Goal: Transaction & Acquisition: Subscribe to service/newsletter

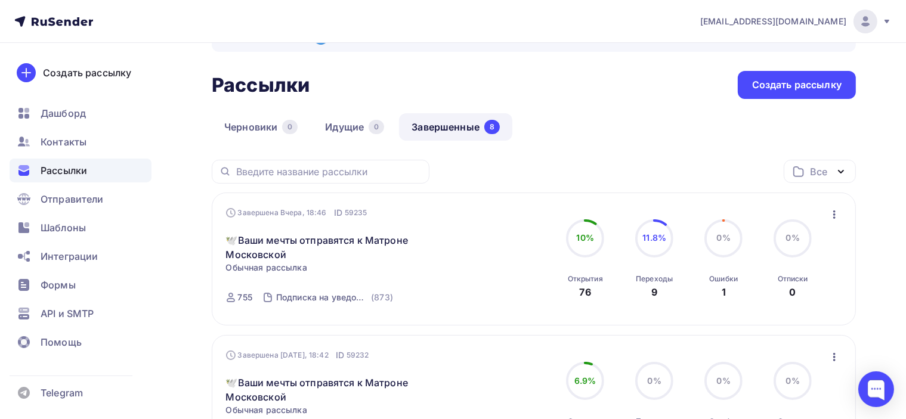
scroll to position [60, 0]
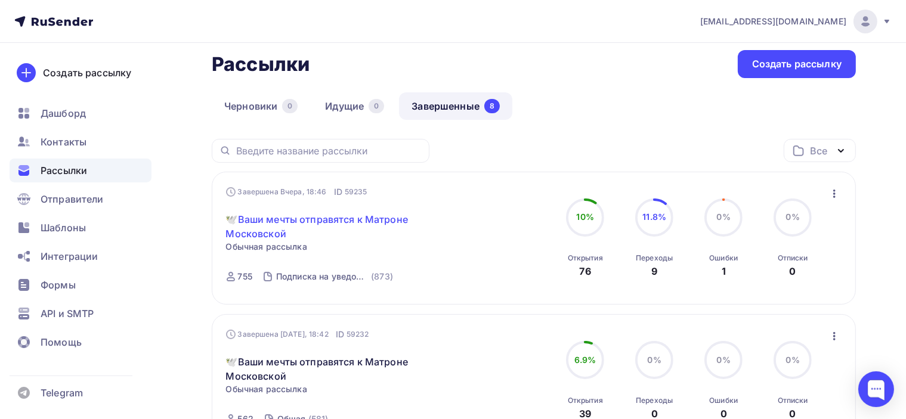
click at [350, 214] on link "🕊️Ваши мечты отправятся к Матроне Московской" at bounding box center [328, 226] width 205 height 29
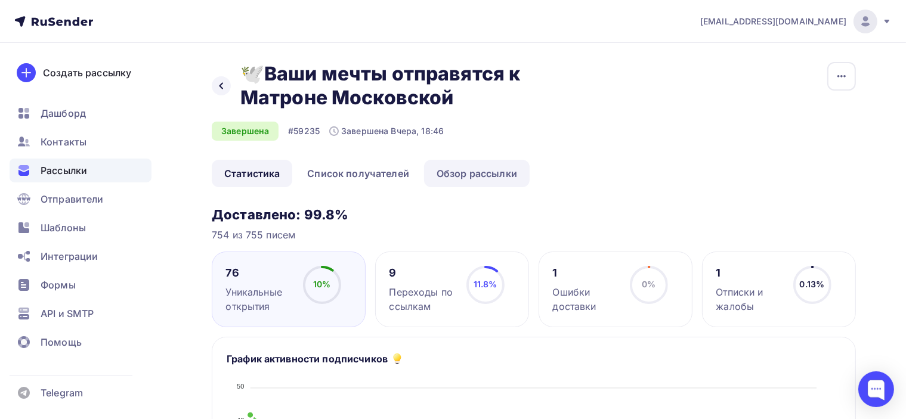
click at [465, 174] on link "Обзор рассылки" at bounding box center [477, 173] width 106 height 27
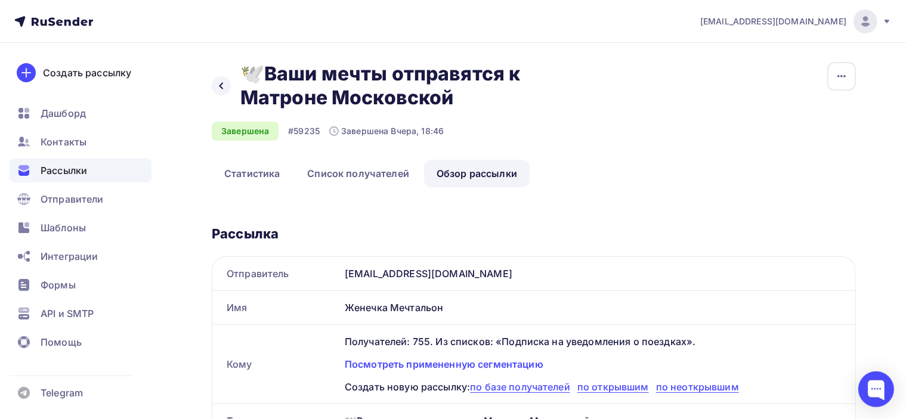
scroll to position [119, 0]
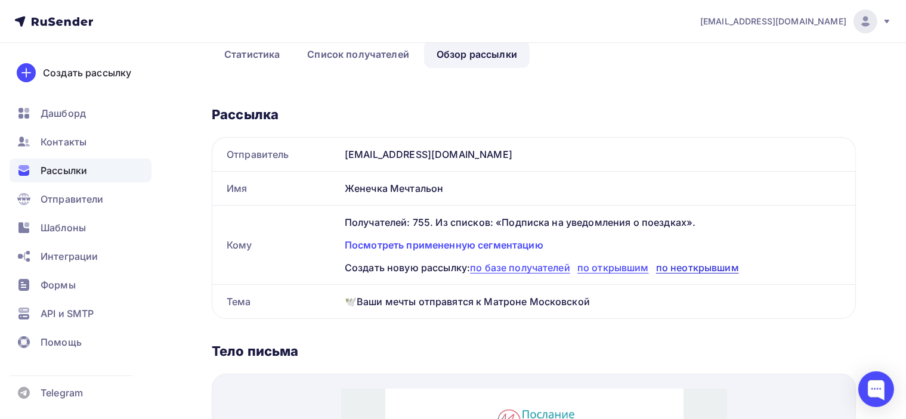
click at [699, 268] on span "по неоткрывшим" at bounding box center [697, 268] width 83 height 12
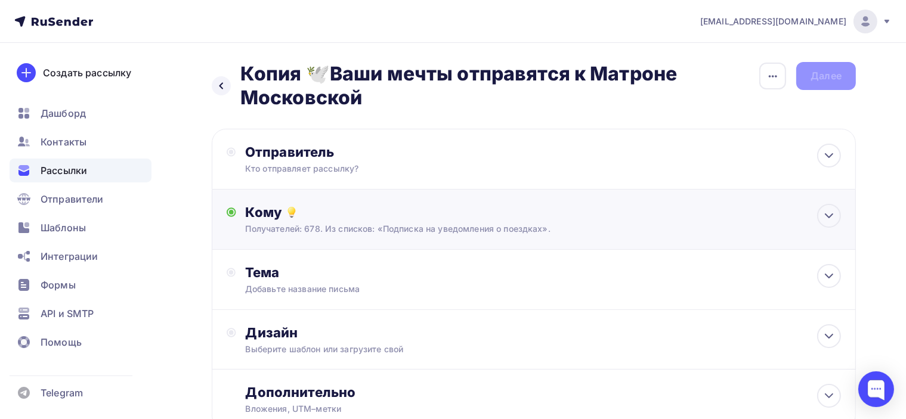
click at [569, 222] on div "Кому Получателей: 678. Из списков: «Подписка на уведомления о поездках». Списки…" at bounding box center [543, 219] width 595 height 31
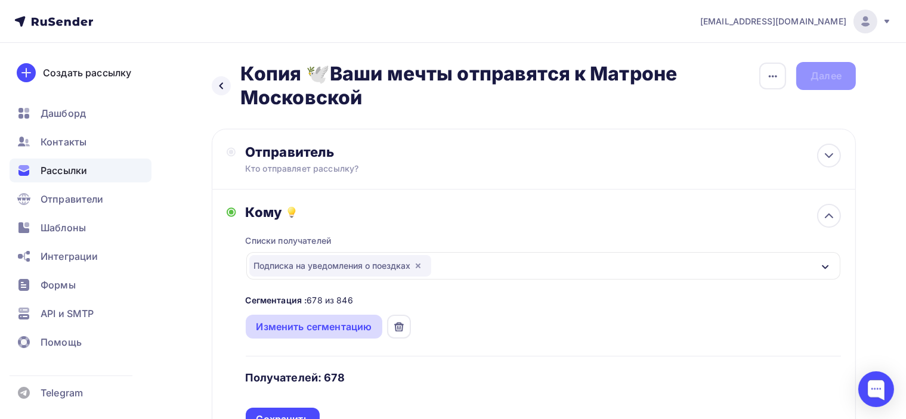
click at [340, 326] on div "Изменить сегментацию" at bounding box center [315, 327] width 116 height 14
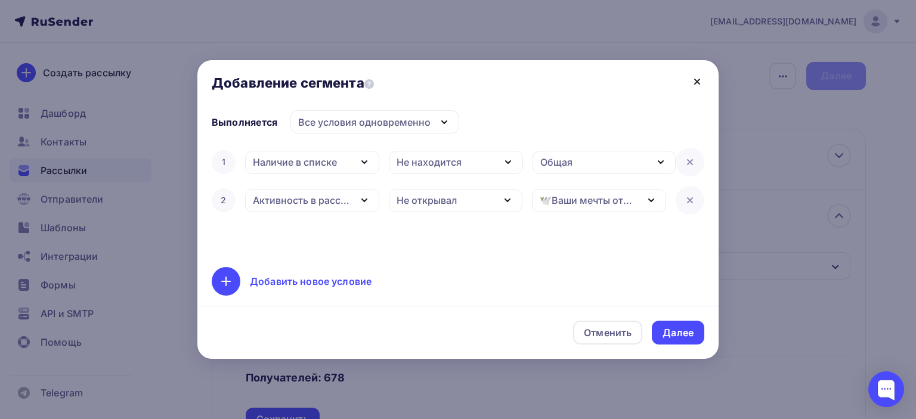
click at [693, 81] on icon at bounding box center [697, 82] width 14 height 14
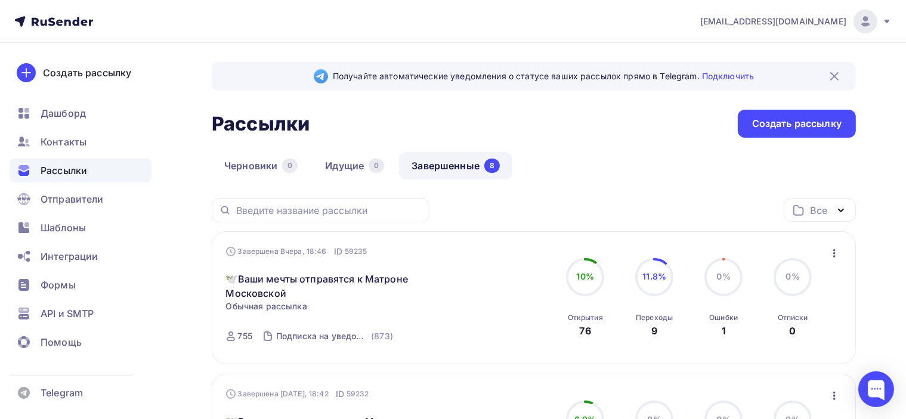
click at [835, 250] on icon "button" at bounding box center [835, 253] width 2 height 8
click at [316, 277] on link "🕊️Ваши мечты отправятся к Матроне Московской" at bounding box center [328, 286] width 205 height 29
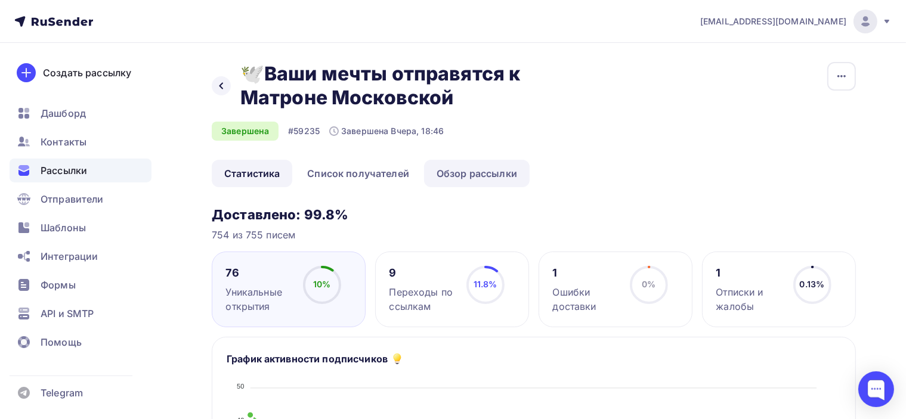
click at [470, 175] on link "Обзор рассылки" at bounding box center [477, 173] width 106 height 27
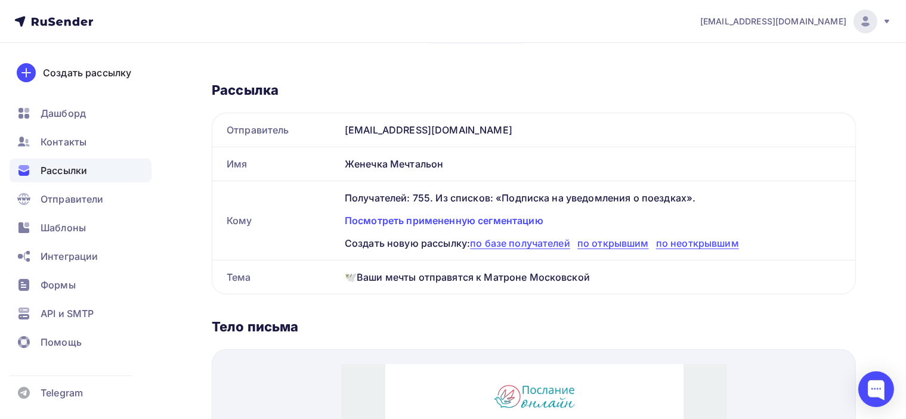
scroll to position [179, 0]
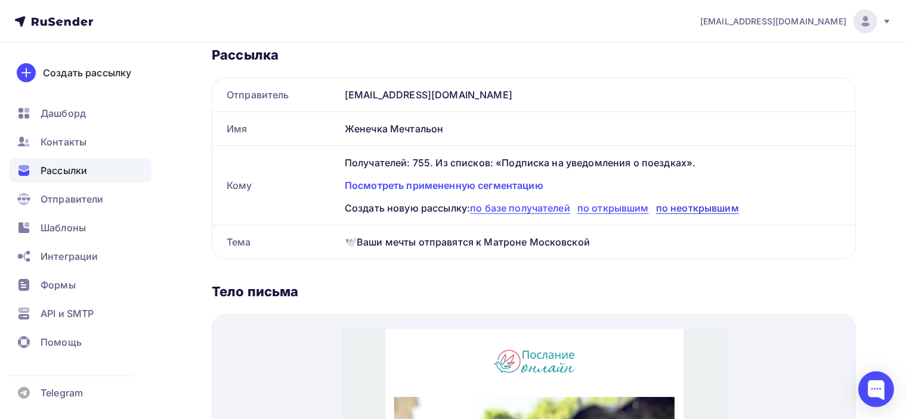
click at [726, 205] on span "по неоткрывшим" at bounding box center [697, 208] width 83 height 12
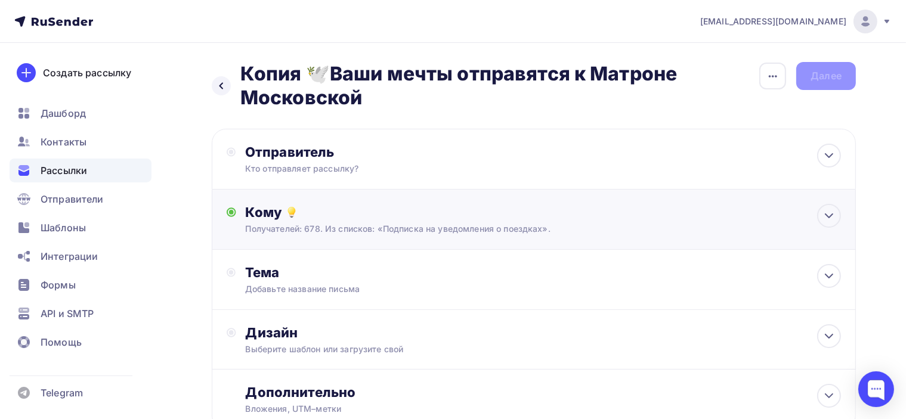
click at [513, 217] on div "Кому" at bounding box center [543, 212] width 595 height 17
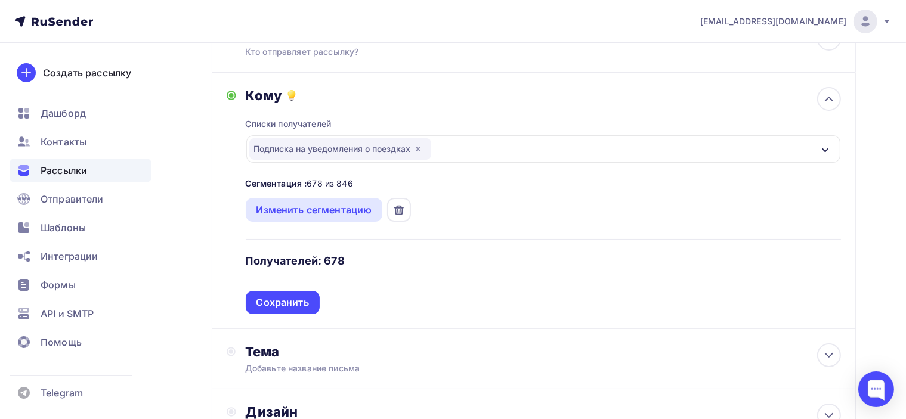
scroll to position [119, 0]
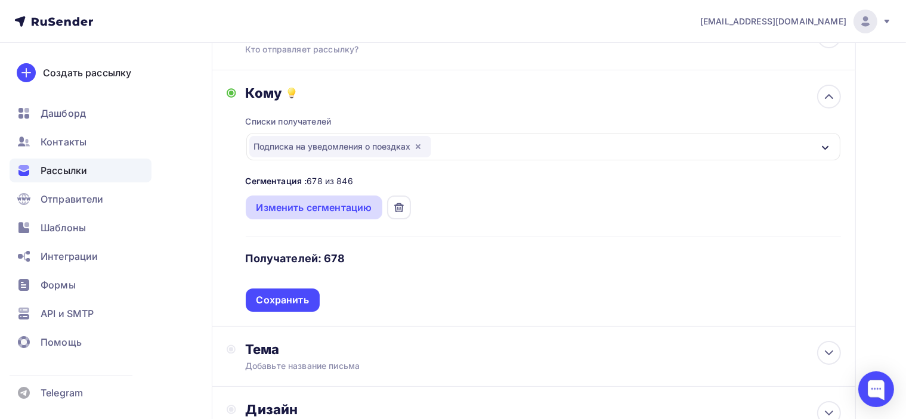
click at [322, 215] on div "Изменить сегментацию" at bounding box center [314, 208] width 137 height 24
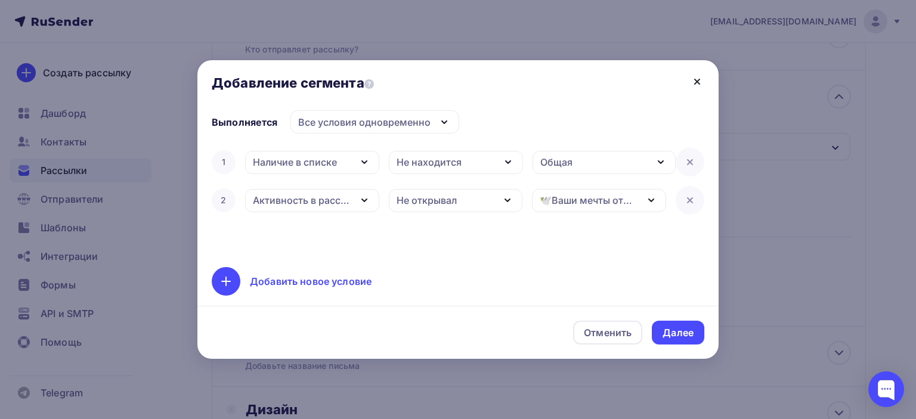
click at [698, 79] on icon at bounding box center [697, 82] width 14 height 14
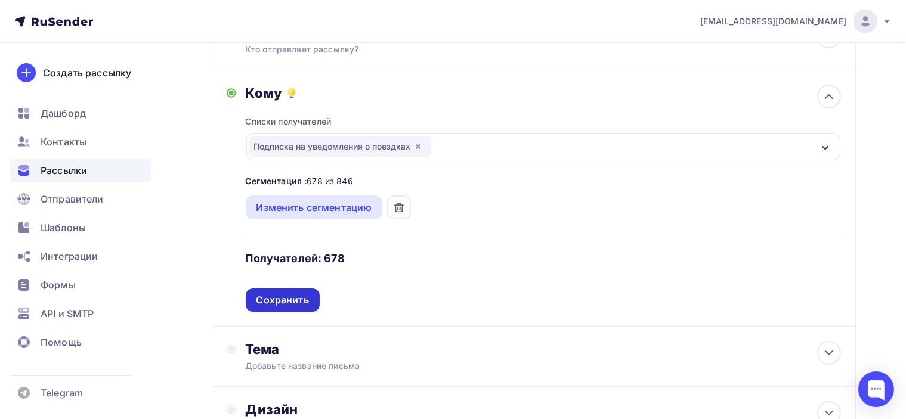
click at [266, 298] on div "Сохранить" at bounding box center [283, 301] width 53 height 14
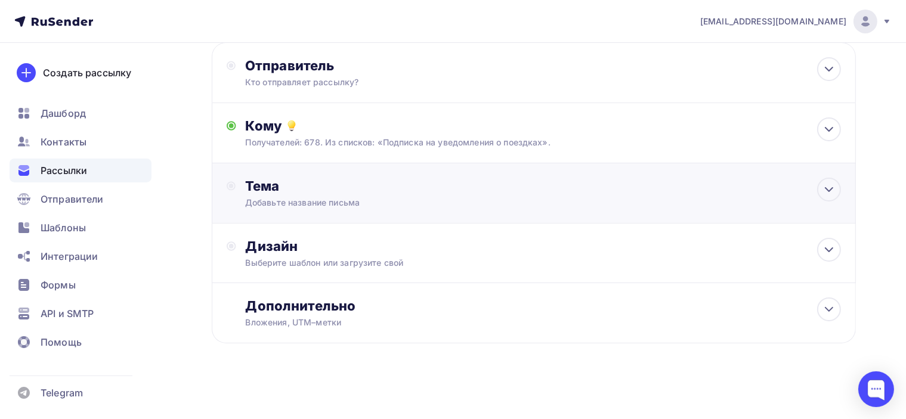
click at [522, 193] on div "Тема Добавьте название письма Тема * Рекомендуем использовать не более 150 симв…" at bounding box center [534, 193] width 644 height 60
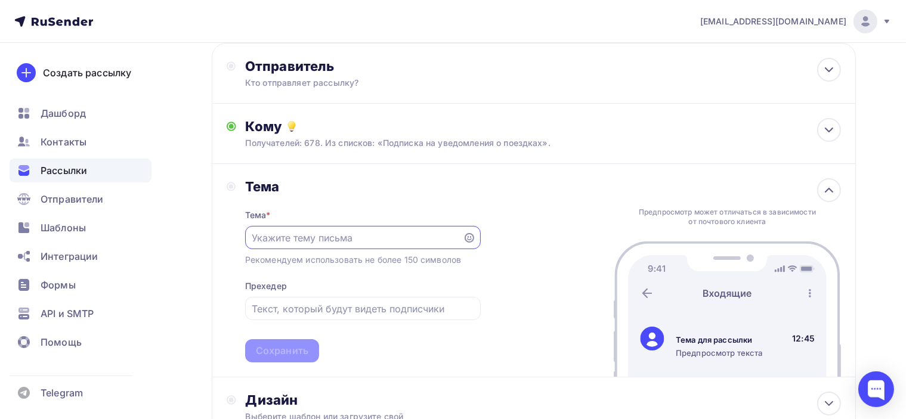
scroll to position [0, 0]
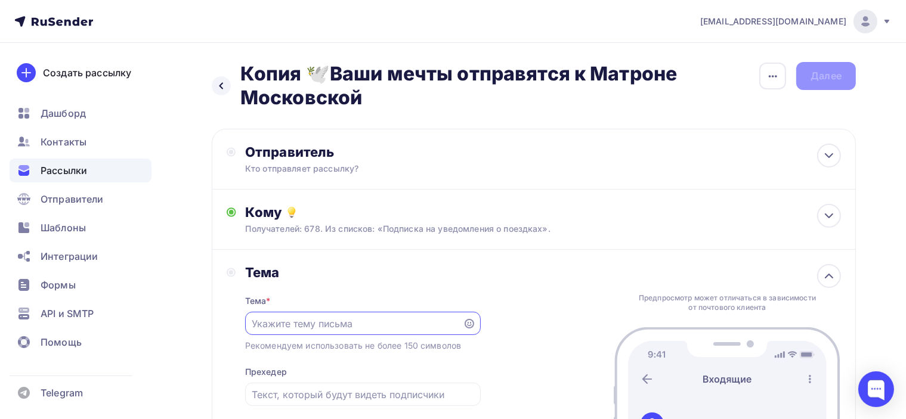
click at [76, 167] on span "Рассылки" at bounding box center [64, 170] width 47 height 14
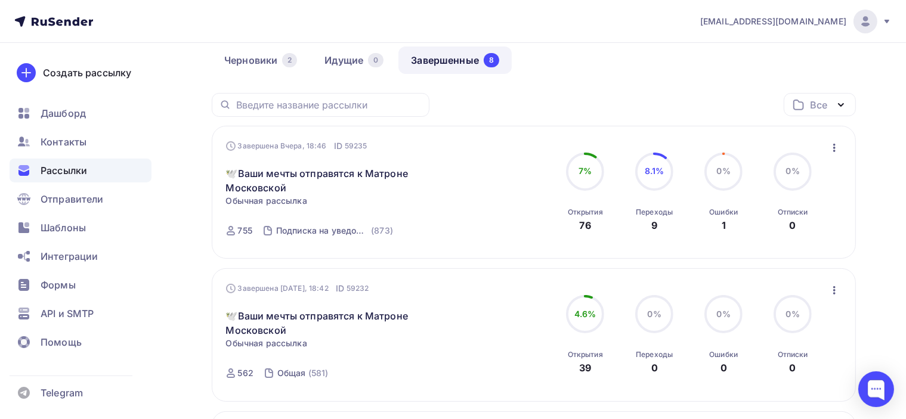
scroll to position [119, 0]
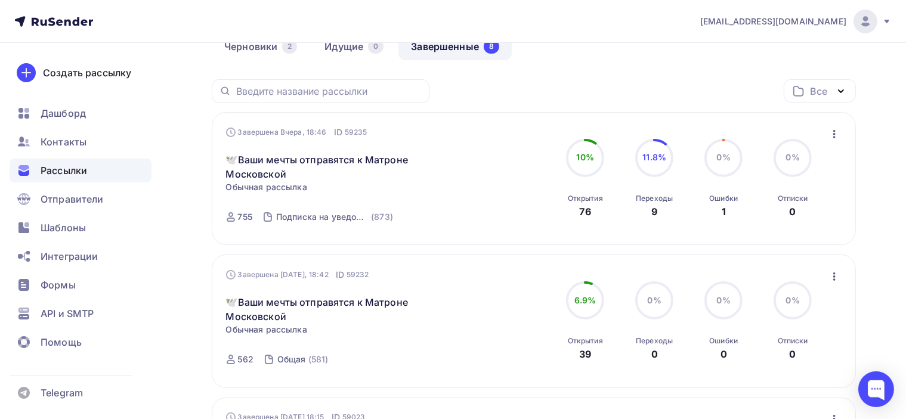
click at [825, 135] on div "Завершена [DATE], 18:46 ID 59235 🕊️Ваши мечты отправятся к Матроне Московской С…" at bounding box center [534, 178] width 616 height 105
click at [831, 137] on icon "button" at bounding box center [835, 134] width 14 height 14
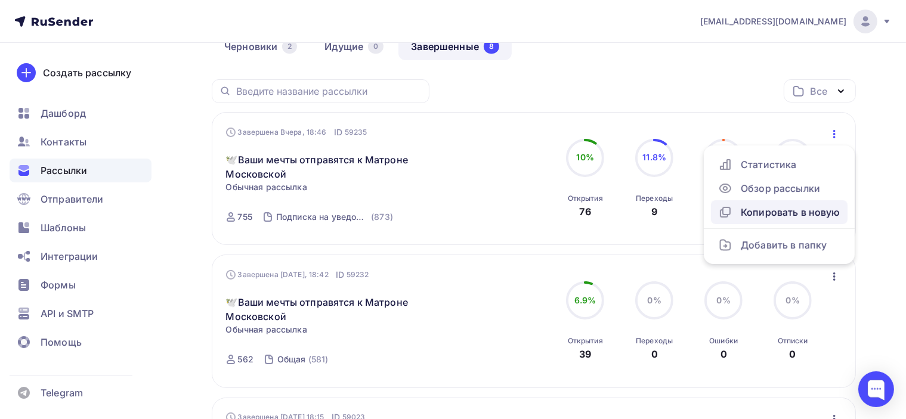
click at [795, 219] on link "Копировать в новую" at bounding box center [779, 212] width 137 height 24
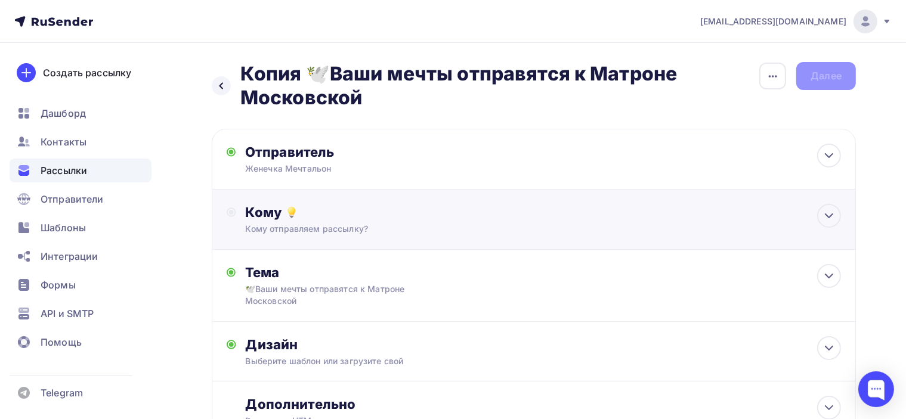
click at [393, 223] on div "Кому отправляем рассылку?" at bounding box center [514, 229] width 536 height 12
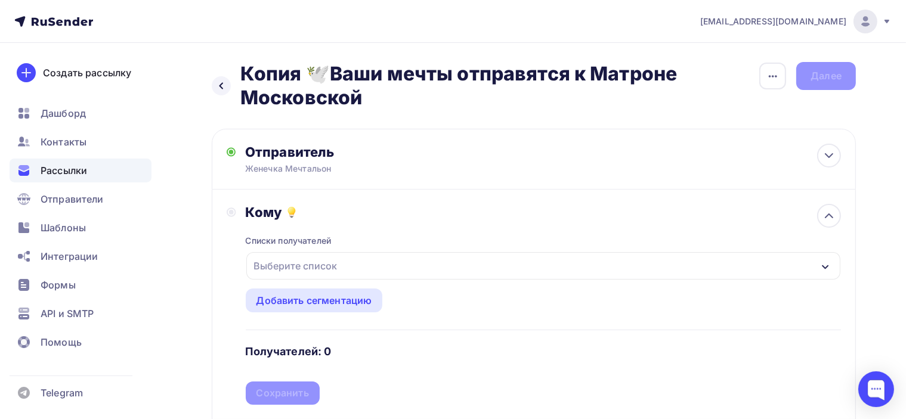
click at [434, 269] on div "Выберите список" at bounding box center [543, 265] width 594 height 27
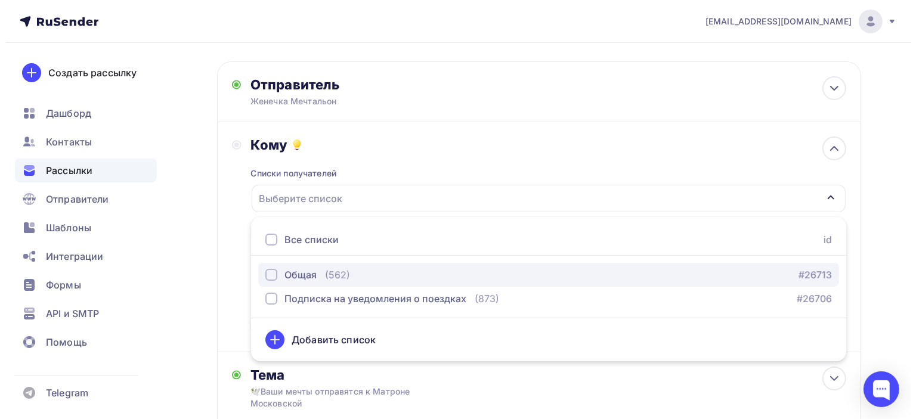
scroll to position [68, 0]
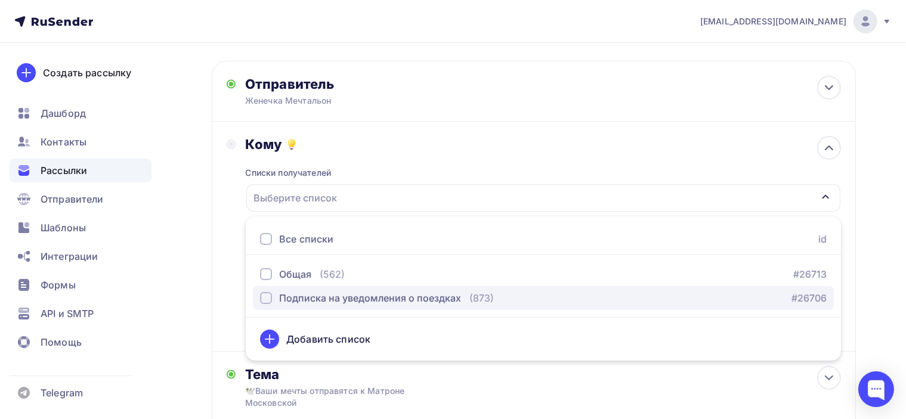
click at [267, 298] on div "button" at bounding box center [266, 298] width 12 height 12
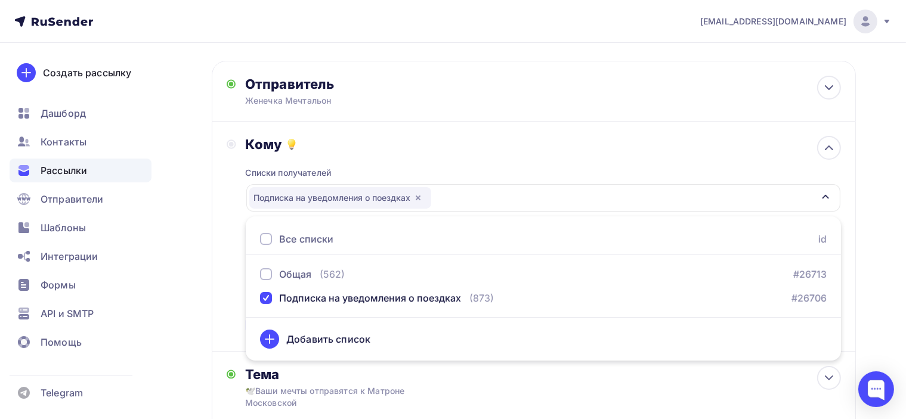
click at [563, 159] on div "Списки получателей Подписка на уведомления о поездках Все списки id Общая (562)…" at bounding box center [543, 245] width 595 height 184
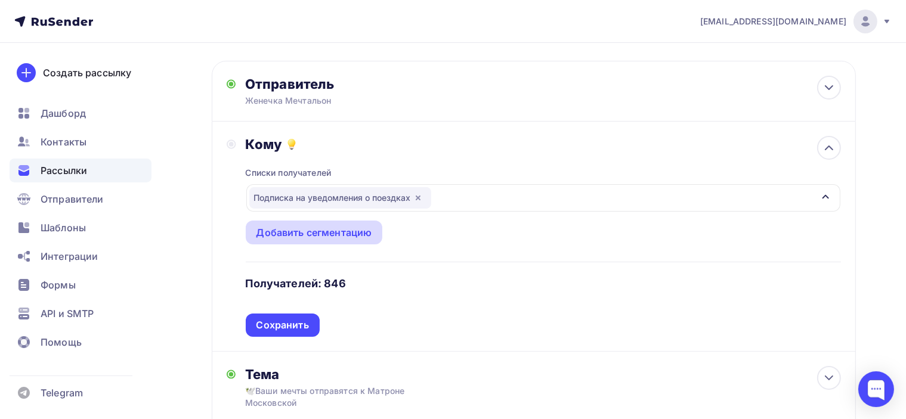
click at [346, 236] on div "Добавить сегментацию" at bounding box center [315, 233] width 116 height 14
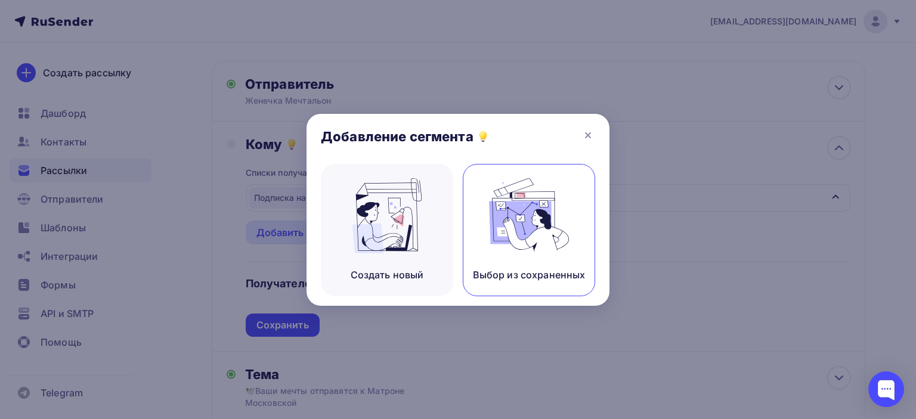
click at [544, 220] on img at bounding box center [529, 215] width 80 height 75
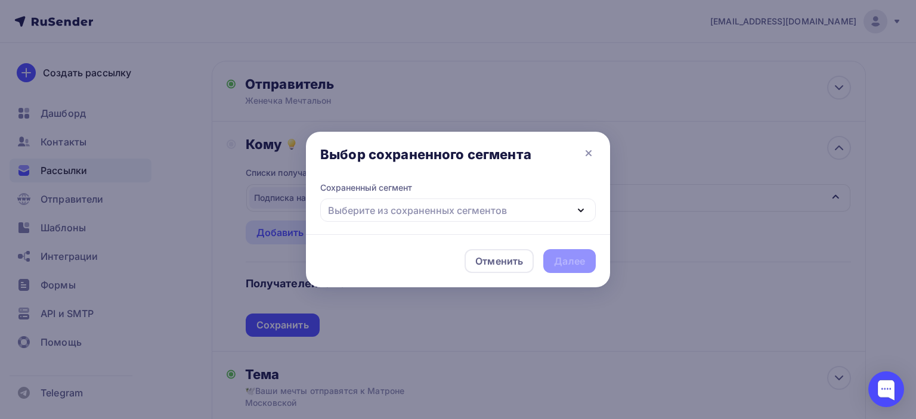
click at [523, 217] on div "Выберите из сохраненных сегментов" at bounding box center [458, 210] width 276 height 23
click at [525, 211] on div "Выберите из сохраненных сегментов" at bounding box center [458, 210] width 276 height 23
click at [524, 211] on div "Выберите из сохраненных сегментов" at bounding box center [458, 210] width 276 height 23
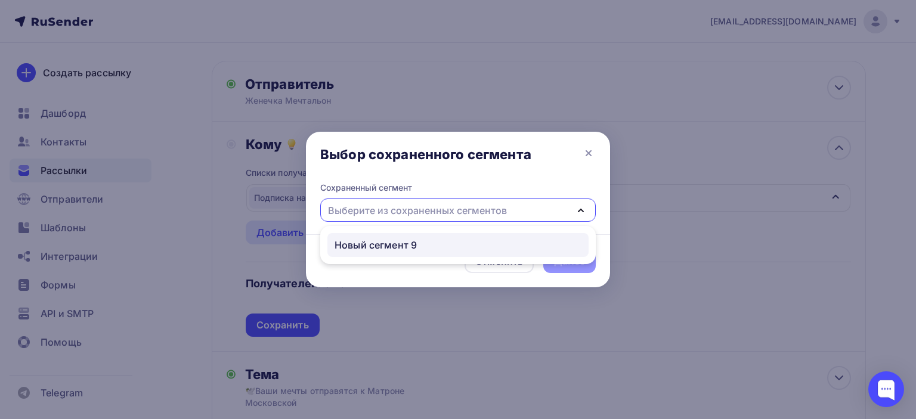
click at [416, 245] on div "Новый сегмент 9" at bounding box center [376, 245] width 82 height 14
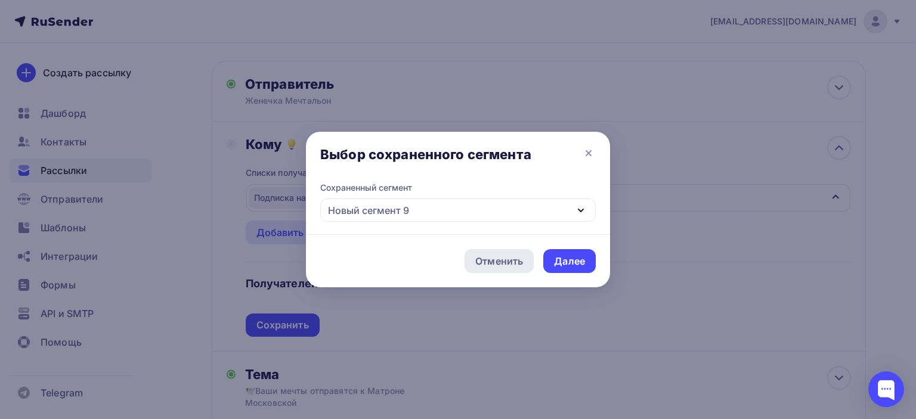
click at [508, 264] on div "Отменить" at bounding box center [500, 261] width 48 height 14
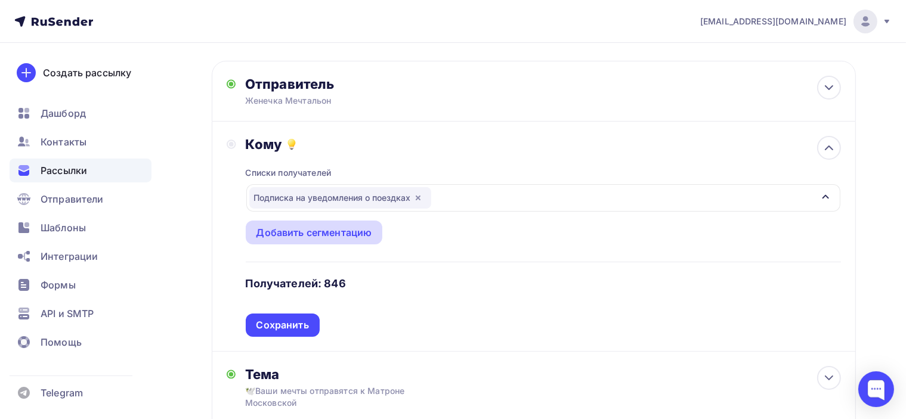
click at [343, 231] on div "Добавить сегментацию" at bounding box center [315, 233] width 116 height 14
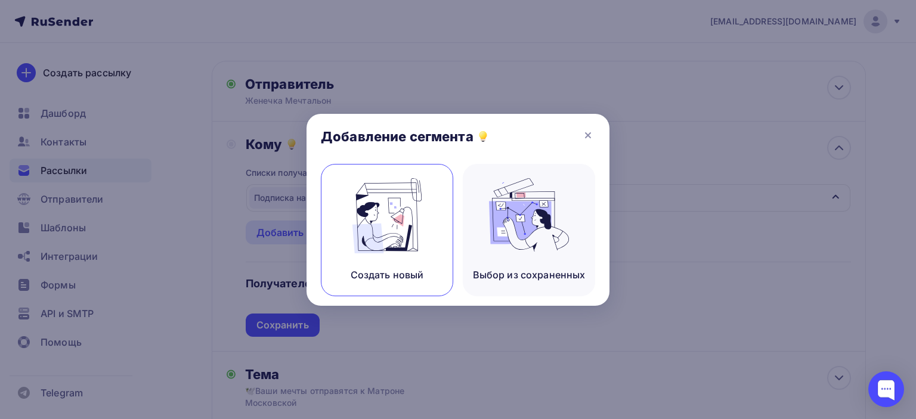
click at [372, 246] on img at bounding box center [387, 215] width 80 height 75
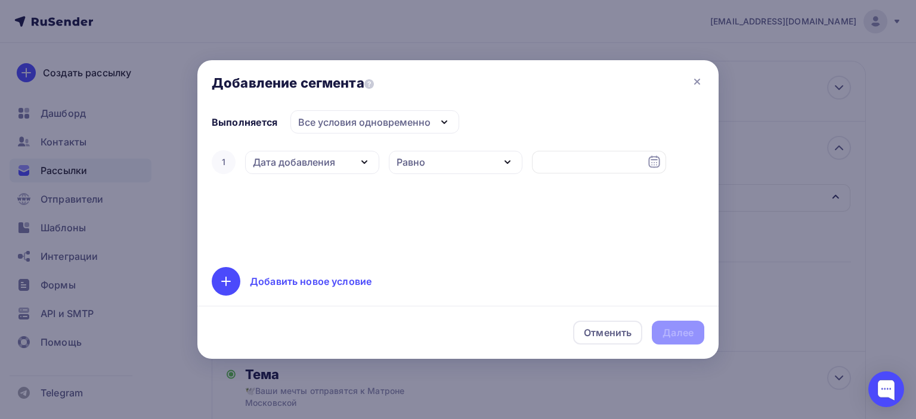
click at [370, 123] on div "Все условия одновременно" at bounding box center [364, 122] width 132 height 14
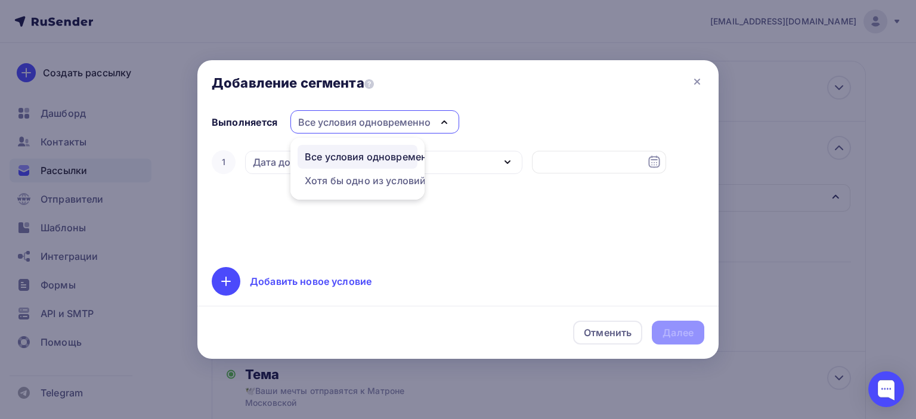
click at [399, 115] on div "Все условия одновременно" at bounding box center [364, 122] width 132 height 14
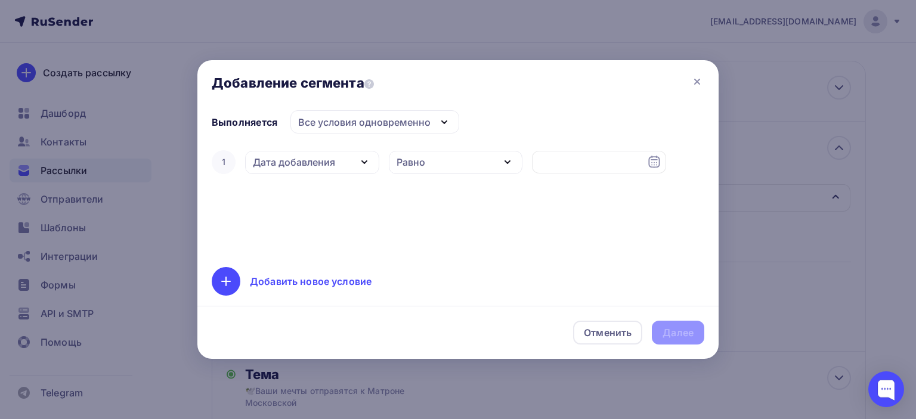
click at [327, 166] on div "Дата добавления" at bounding box center [294, 162] width 82 height 14
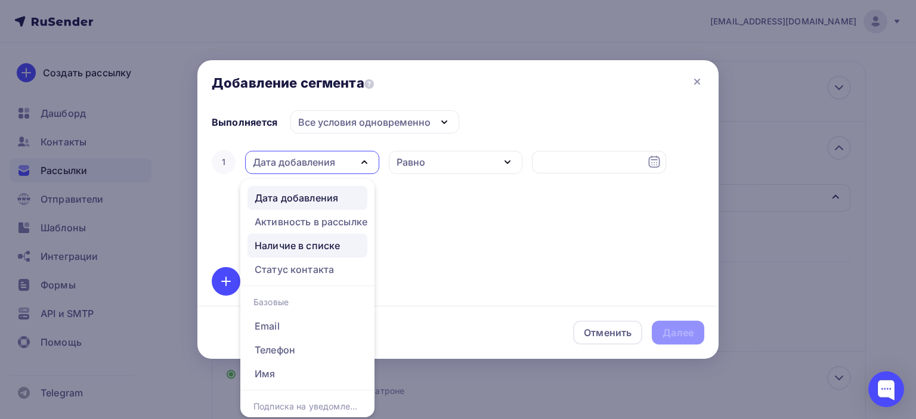
click at [308, 249] on div "Наличие в списке" at bounding box center [297, 246] width 85 height 14
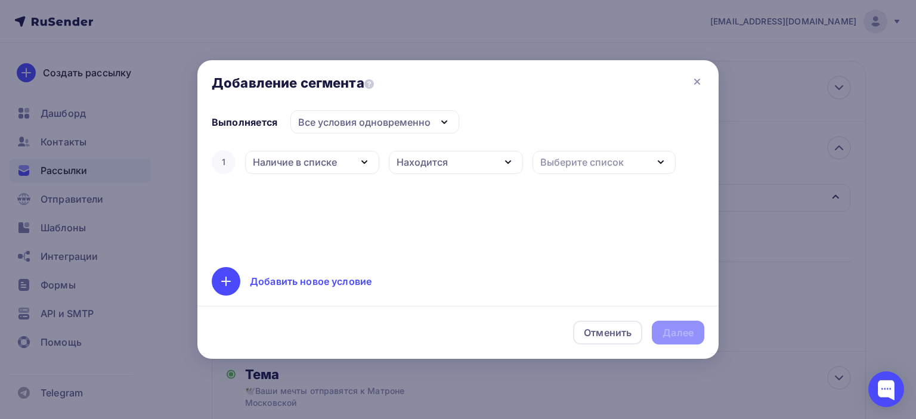
click at [453, 159] on div "Находится" at bounding box center [456, 162] width 134 height 23
click at [444, 216] on div "Не находится" at bounding box center [432, 221] width 66 height 14
click at [567, 165] on div "Выберите список" at bounding box center [583, 162] width 84 height 14
click at [569, 245] on div "Общая" at bounding box center [558, 240] width 33 height 14
drag, startPoint x: 428, startPoint y: 229, endPoint x: 375, endPoint y: 233, distance: 53.3
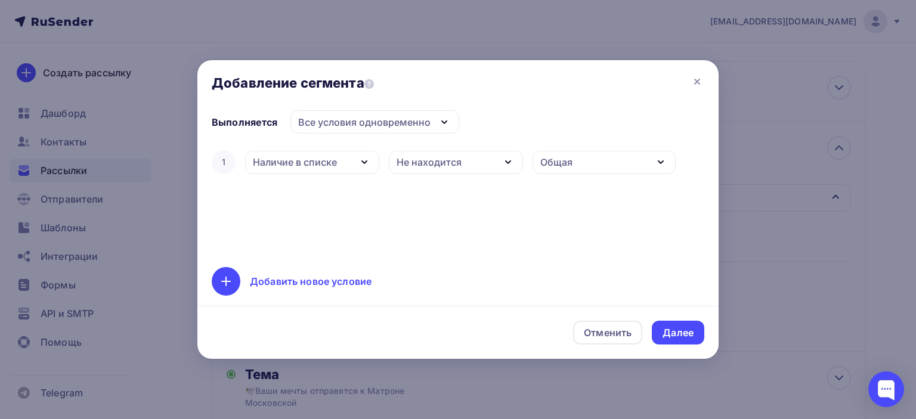
click at [428, 229] on div "1 Наличие в списке Дата добавления Активность в рассылке Наличие в списке Стату…" at bounding box center [458, 200] width 493 height 105
click at [263, 283] on div "Добавить новое условие" at bounding box center [311, 281] width 122 height 14
click at [294, 202] on div "Дата добавления" at bounding box center [294, 200] width 82 height 14
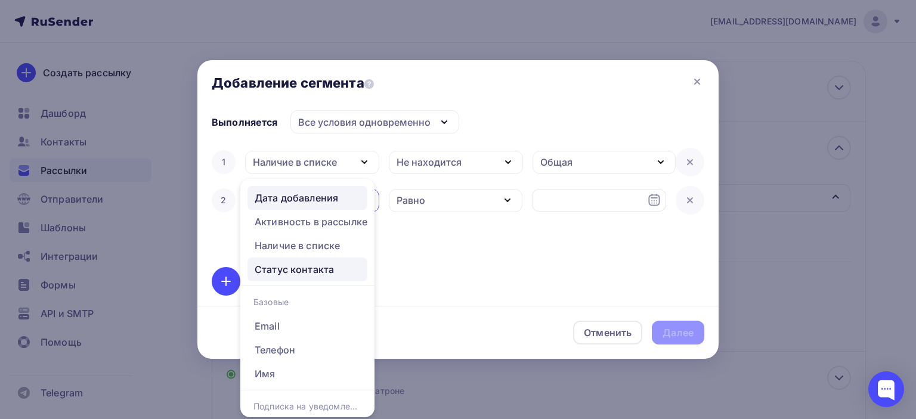
click at [306, 274] on div "Статус контакта" at bounding box center [294, 270] width 79 height 14
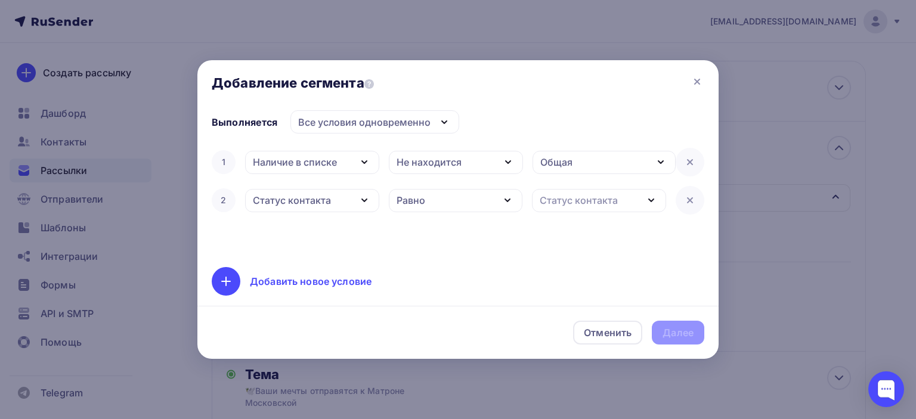
click at [430, 193] on div "Равно" at bounding box center [456, 200] width 134 height 23
click at [627, 202] on div "Статус контакта" at bounding box center [599, 200] width 134 height 23
click at [229, 206] on div "2" at bounding box center [224, 201] width 24 height 24
click at [285, 199] on div "Статус контакта" at bounding box center [292, 200] width 78 height 14
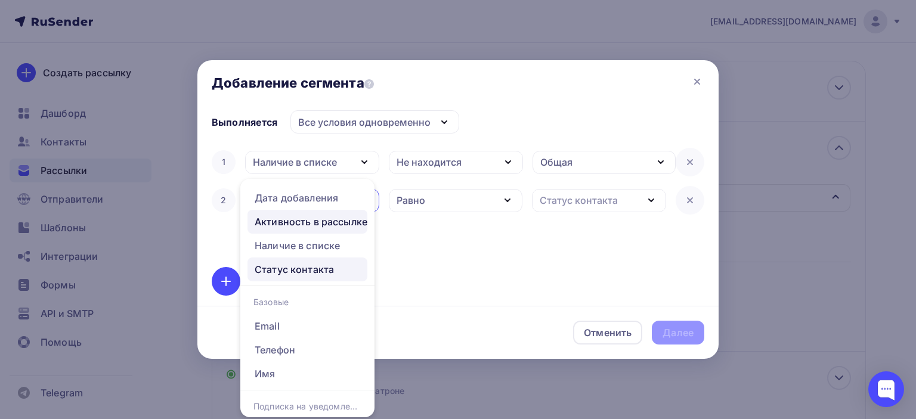
click at [312, 225] on div "Активность в рассылке" at bounding box center [311, 222] width 113 height 14
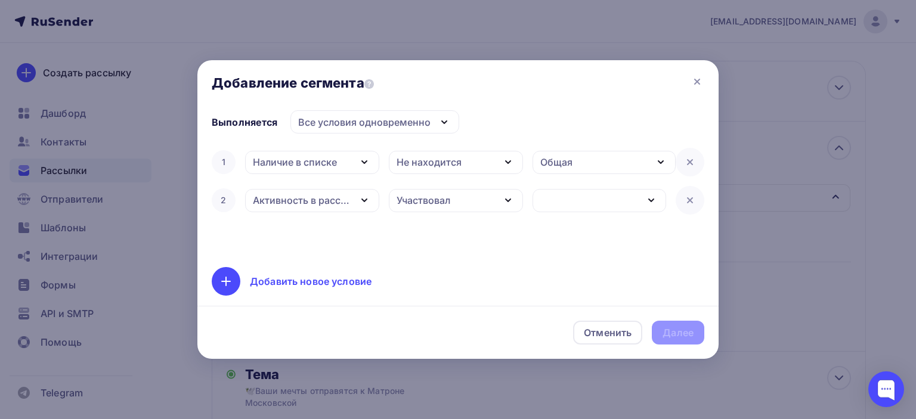
click at [488, 197] on div "Участвовал" at bounding box center [456, 200] width 134 height 23
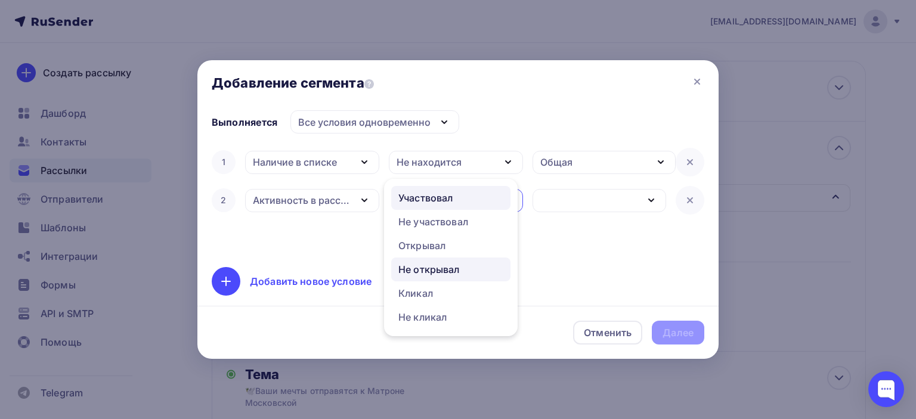
click at [462, 269] on div "Не открывал" at bounding box center [451, 270] width 105 height 14
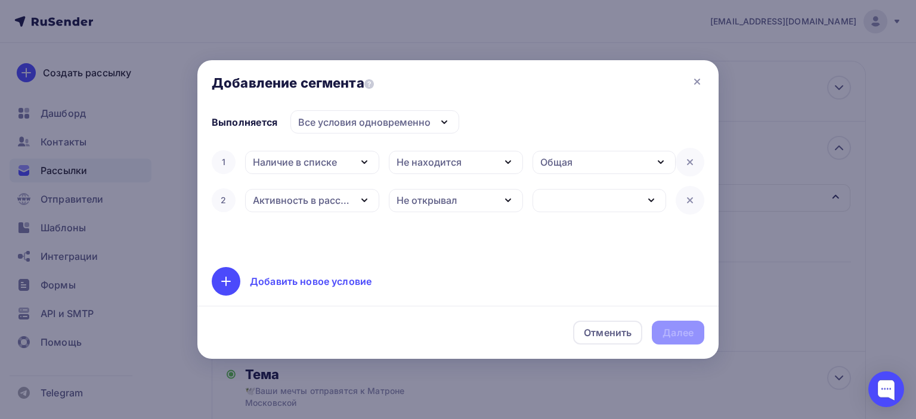
click at [601, 200] on div "button" at bounding box center [600, 200] width 134 height 23
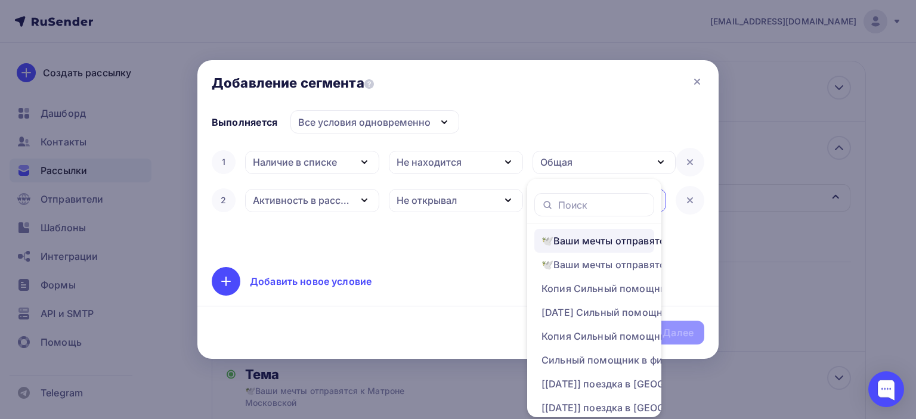
click at [608, 239] on div "🕊️Ваши мечты отправятся к Матроне Московской" at bounding box center [637, 241] width 191 height 14
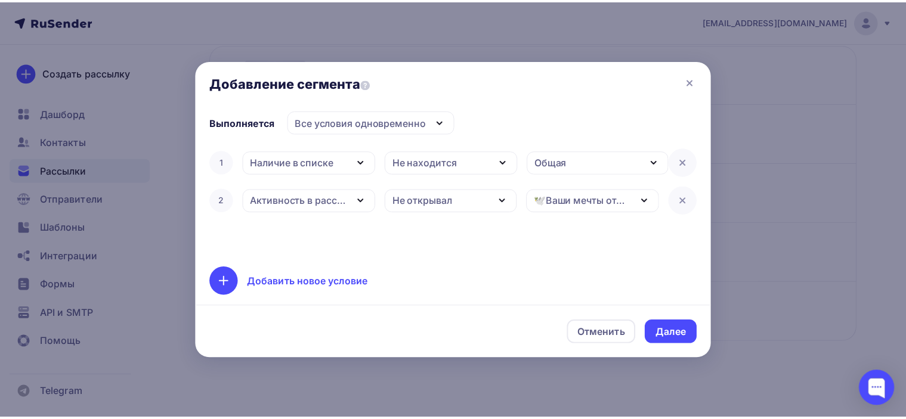
scroll to position [56, 0]
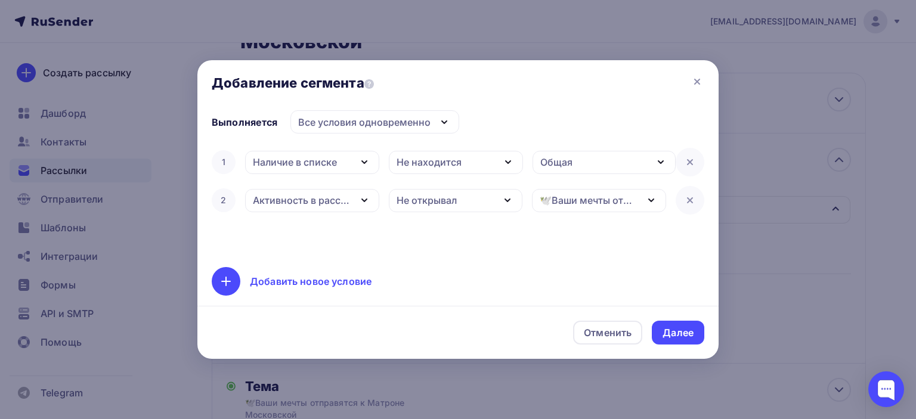
click at [489, 240] on div "1 Наличие в списке Дата добавления Активность в рассылке Наличие в списке Стату…" at bounding box center [458, 200] width 493 height 105
click at [685, 335] on div "Далее" at bounding box center [678, 333] width 31 height 14
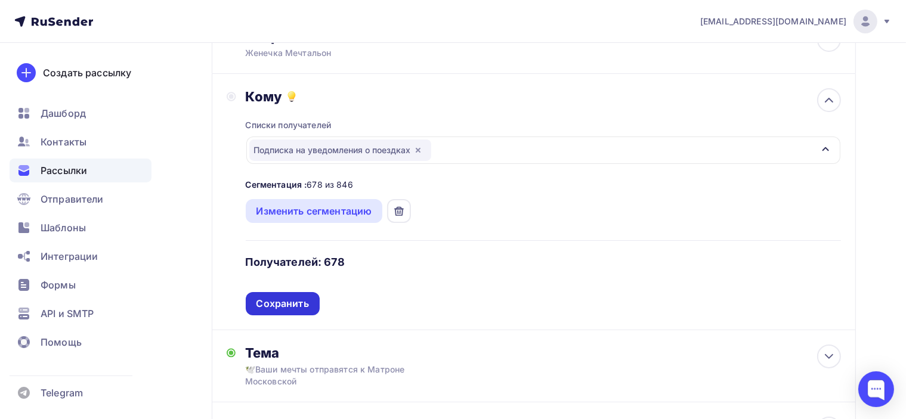
click at [304, 294] on div "Сохранить" at bounding box center [283, 303] width 74 height 23
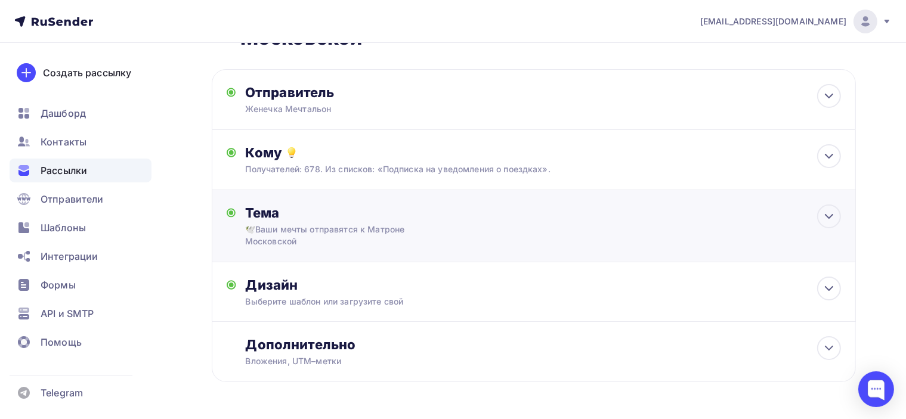
scroll to position [98, 0]
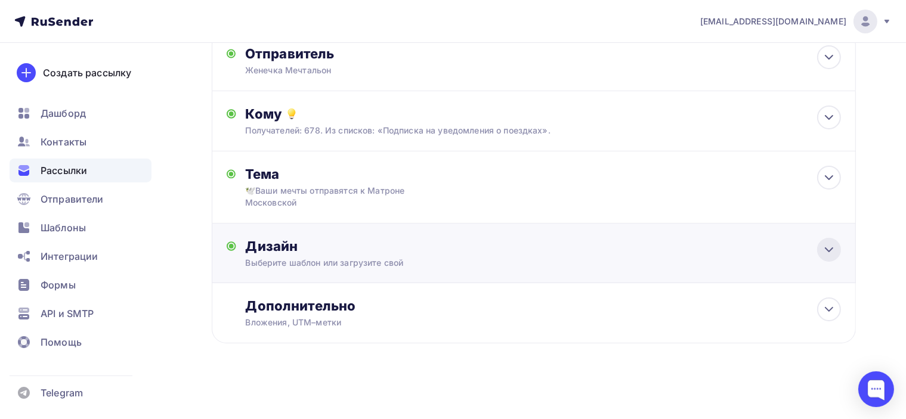
click at [840, 250] on div at bounding box center [829, 250] width 24 height 24
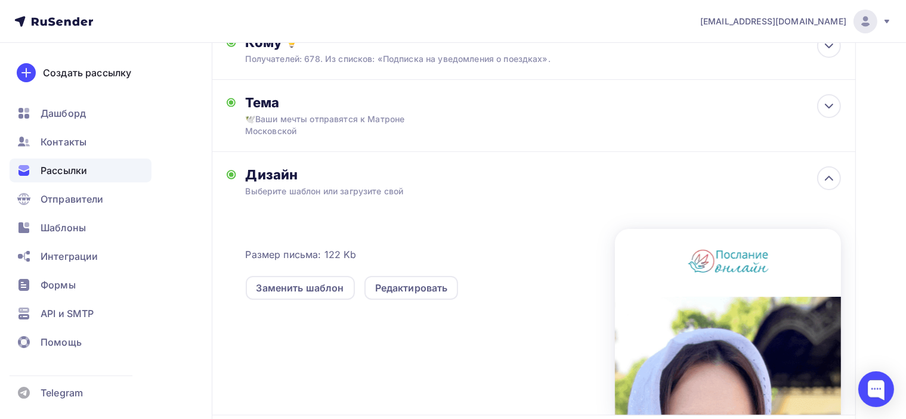
scroll to position [218, 0]
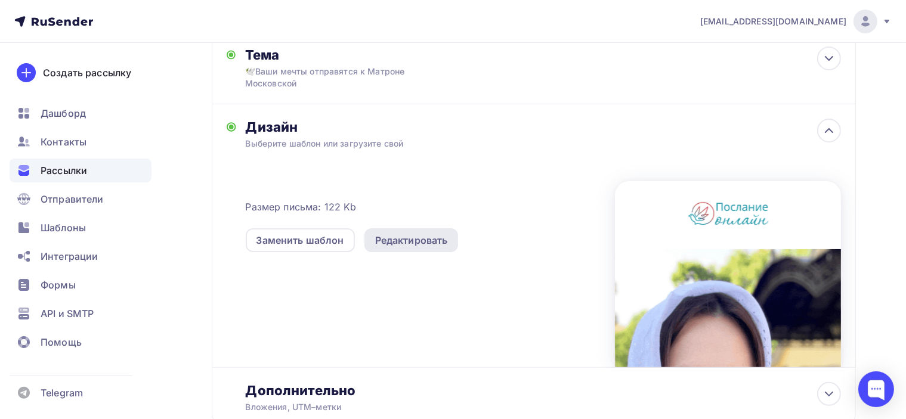
click at [400, 230] on div "Редактировать" at bounding box center [412, 241] width 94 height 24
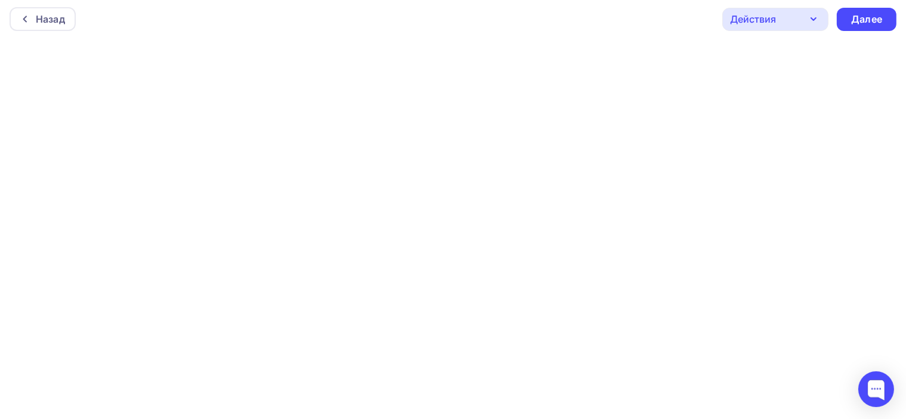
scroll to position [2, 0]
click at [873, 16] on div "Далее" at bounding box center [866, 20] width 31 height 14
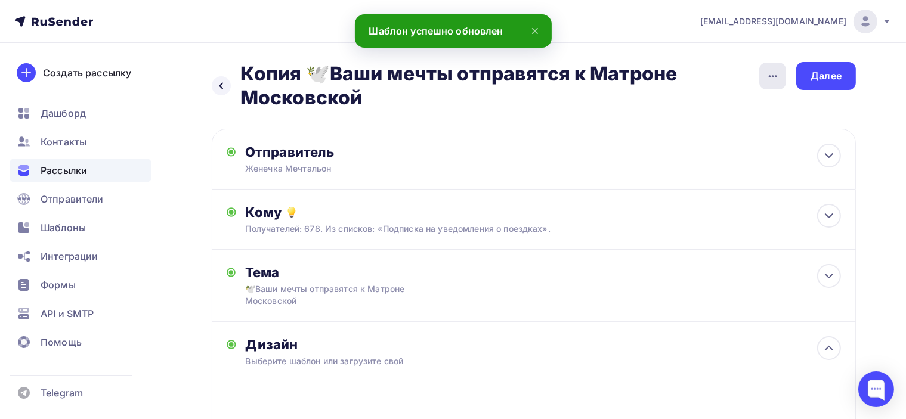
click at [785, 75] on div "button" at bounding box center [773, 76] width 27 height 27
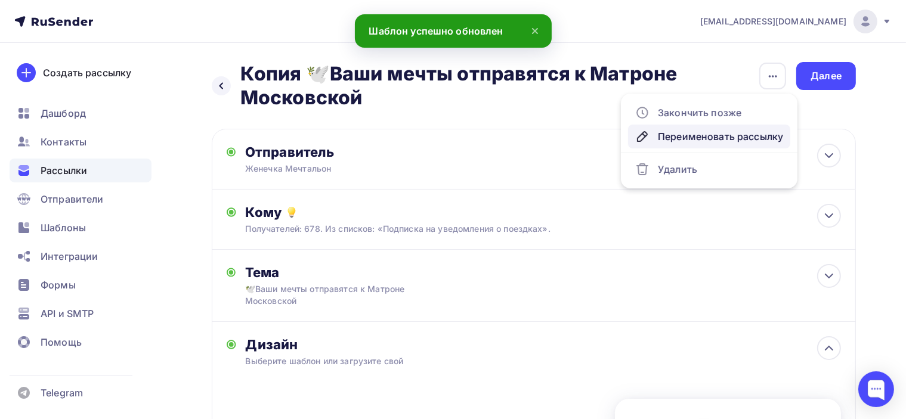
click at [752, 137] on div "Переименовать рассылку" at bounding box center [709, 136] width 148 height 14
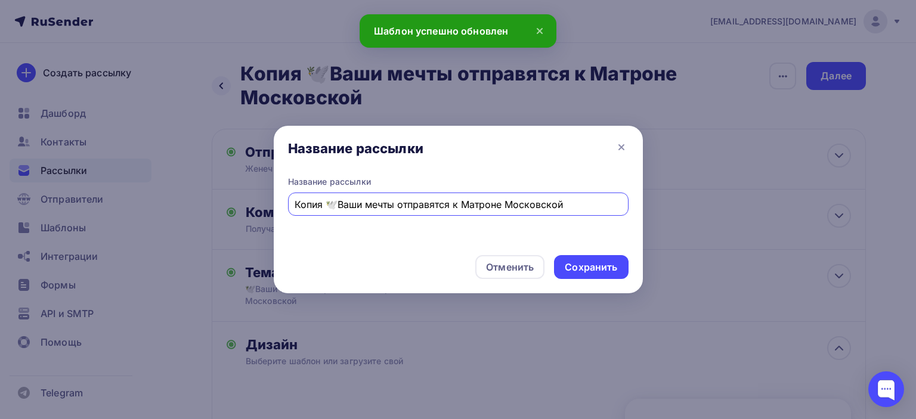
drag, startPoint x: 321, startPoint y: 198, endPoint x: 283, endPoint y: 200, distance: 37.7
click at [283, 200] on div "Название рассылки Копия 🕊️Ваши мечты отправятся к Матроне Московской" at bounding box center [458, 211] width 369 height 70
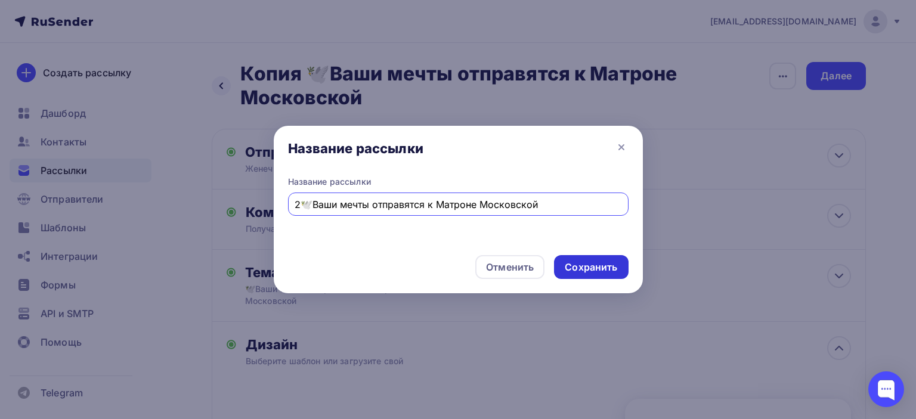
type input "2🕊️Ваши мечты отправятся к Матроне Московской"
click at [606, 266] on div "Сохранить" at bounding box center [591, 268] width 53 height 14
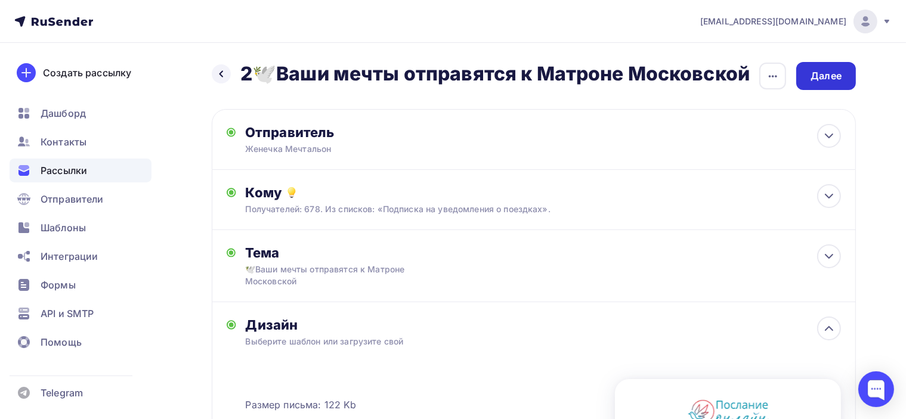
click at [831, 81] on div "Далее" at bounding box center [826, 76] width 31 height 14
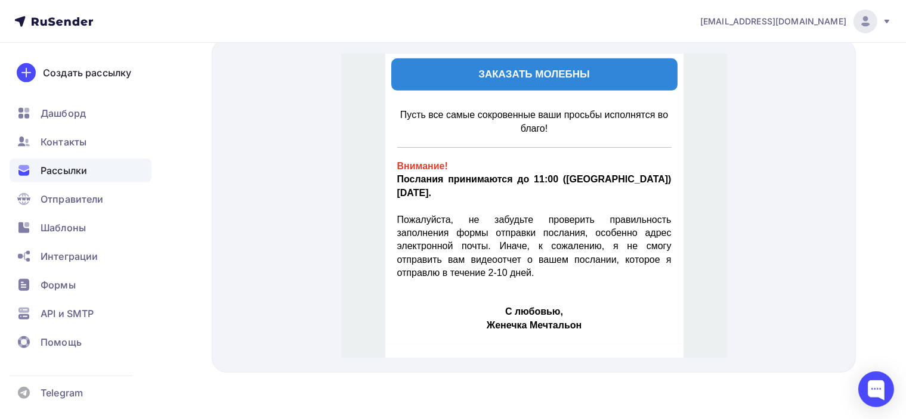
scroll to position [767, 0]
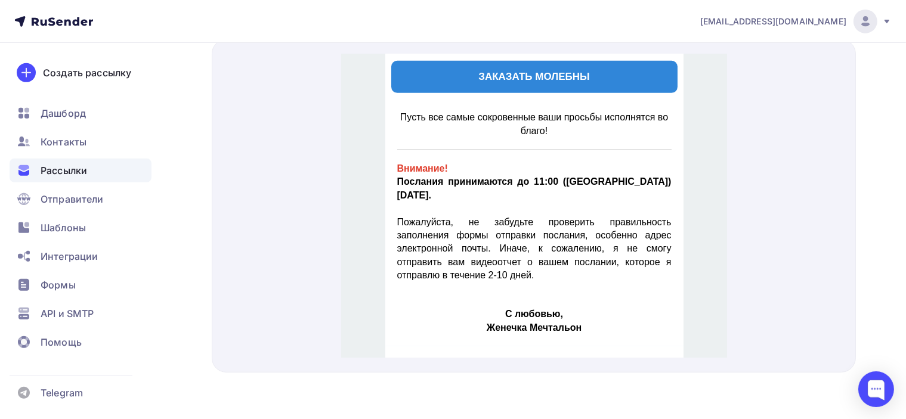
drag, startPoint x: 720, startPoint y: 159, endPoint x: 1118, endPoint y: 251, distance: 408.0
click at [852, 181] on div at bounding box center [534, 206] width 644 height 334
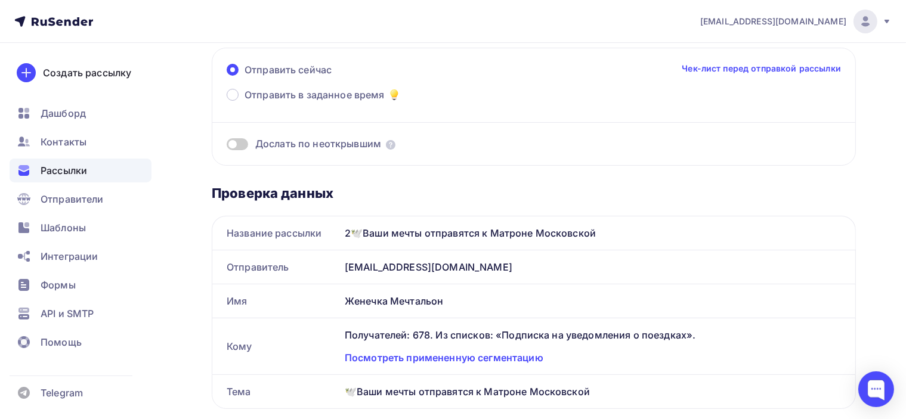
scroll to position [239, 0]
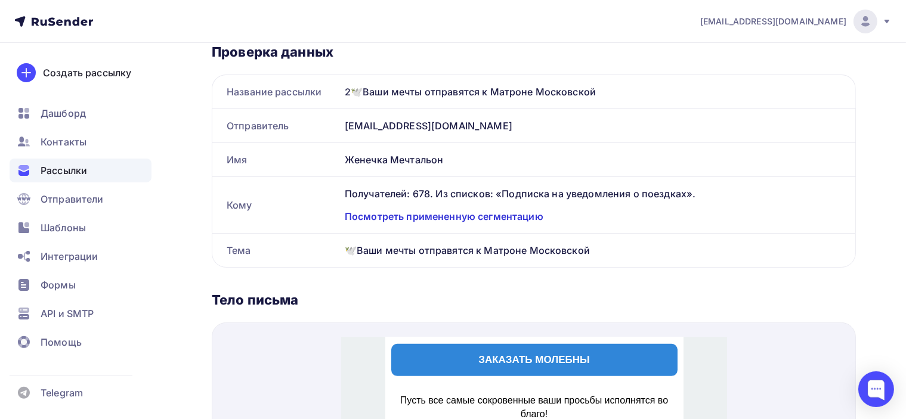
click at [490, 218] on div "Посмотреть примененную сегментацию" at bounding box center [593, 216] width 496 height 14
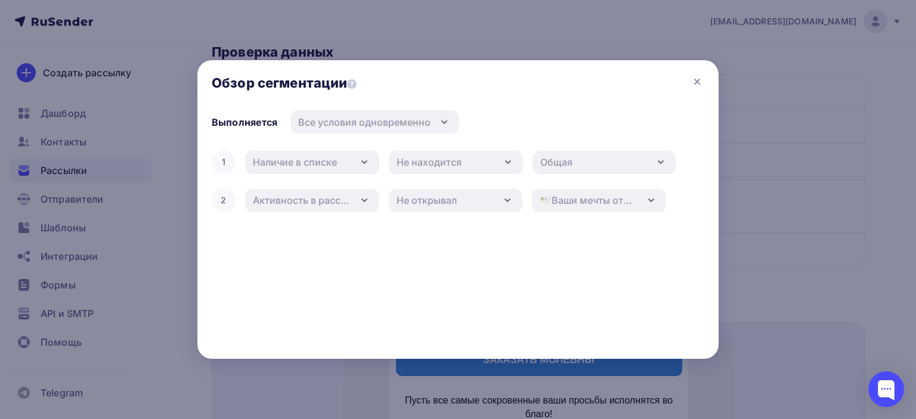
click at [689, 78] on div "Обзор сегментации" at bounding box center [457, 85] width 521 height 50
click at [692, 78] on icon at bounding box center [697, 82] width 14 height 14
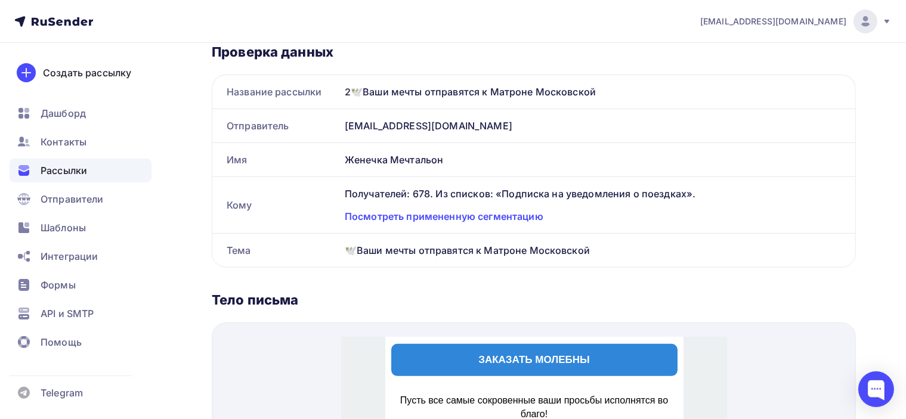
scroll to position [0, 0]
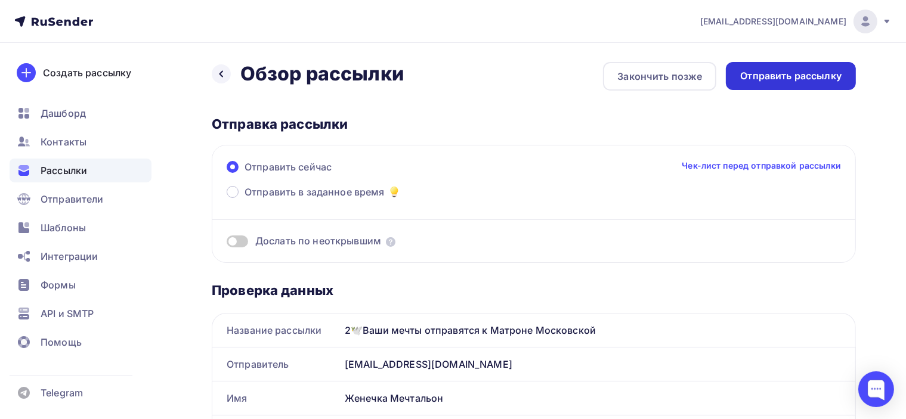
click at [800, 70] on div "Отправить рассылку" at bounding box center [790, 76] width 101 height 14
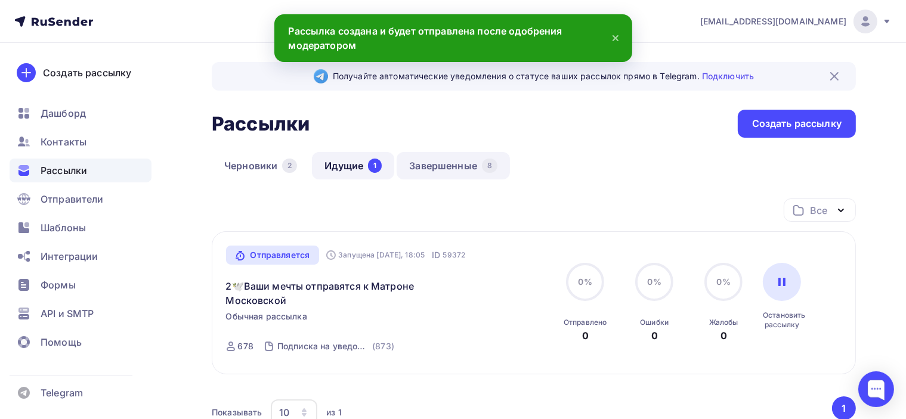
click at [457, 169] on link "Завершенные 8" at bounding box center [453, 165] width 113 height 27
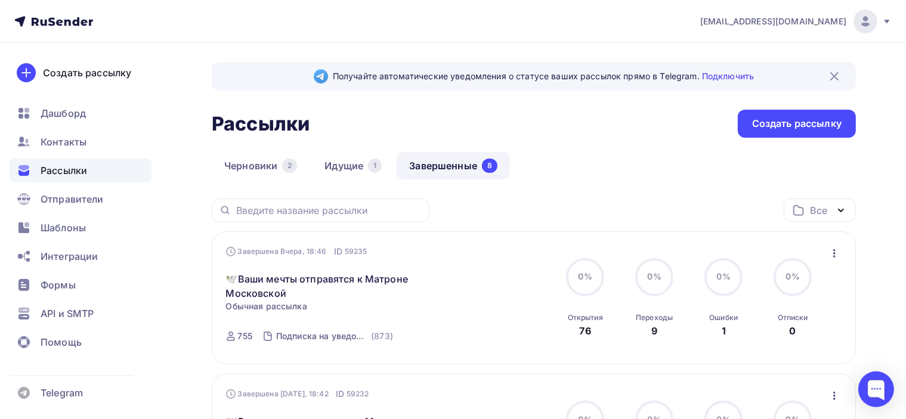
scroll to position [179, 0]
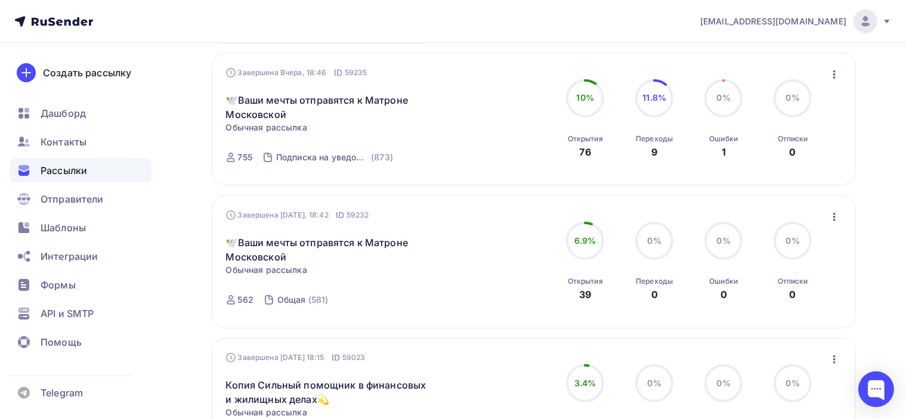
click at [831, 217] on icon "button" at bounding box center [835, 217] width 14 height 14
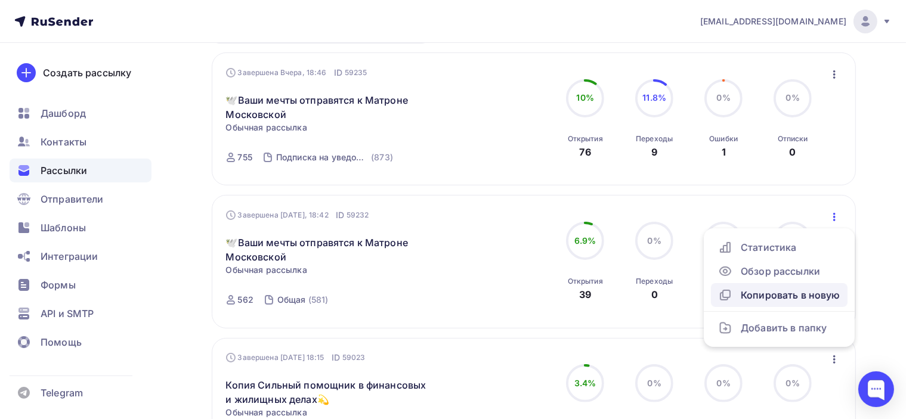
click at [814, 300] on div "Копировать в новую" at bounding box center [779, 295] width 122 height 14
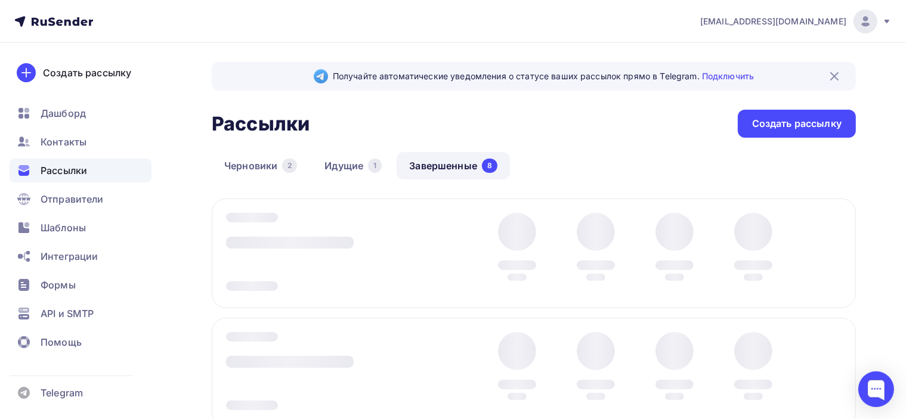
scroll to position [179, 0]
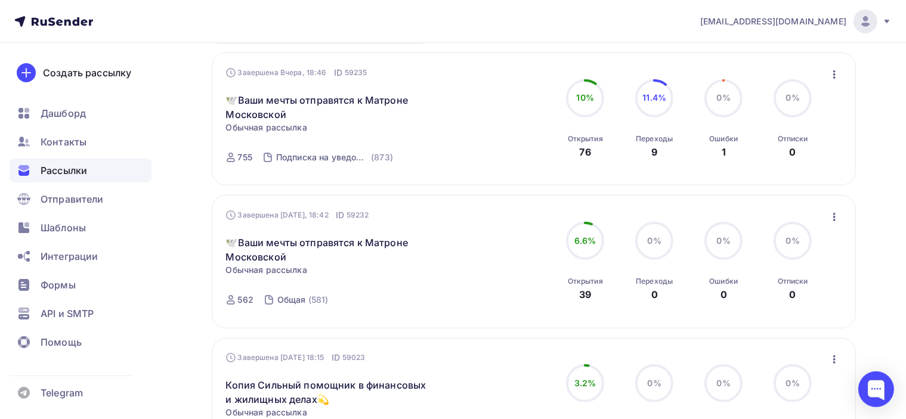
click at [826, 215] on div "Завершена [DATE], 18:42 ID 59232 🕊️Ваши мечты отправятся к Матроне Московской С…" at bounding box center [534, 261] width 616 height 105
click at [832, 216] on icon "button" at bounding box center [835, 217] width 14 height 14
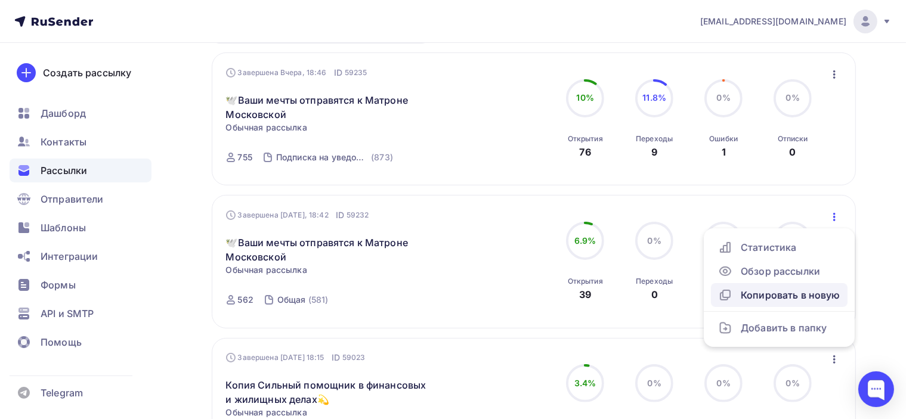
click at [811, 298] on div "Копировать в новую" at bounding box center [779, 295] width 122 height 14
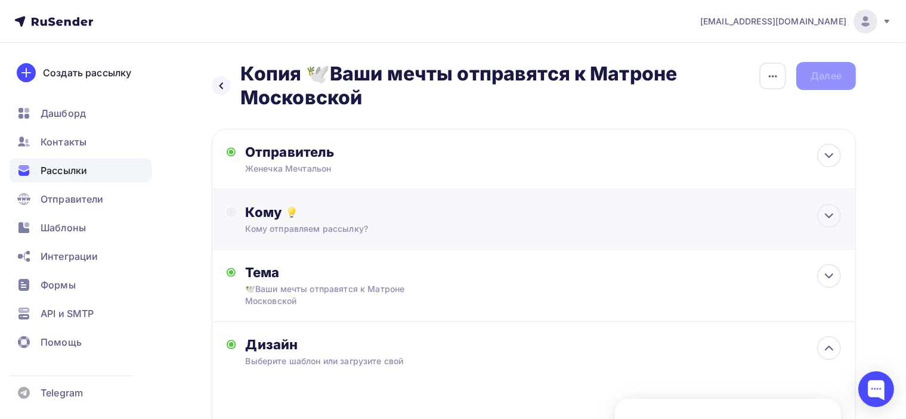
click at [351, 209] on div "Кому" at bounding box center [543, 212] width 595 height 17
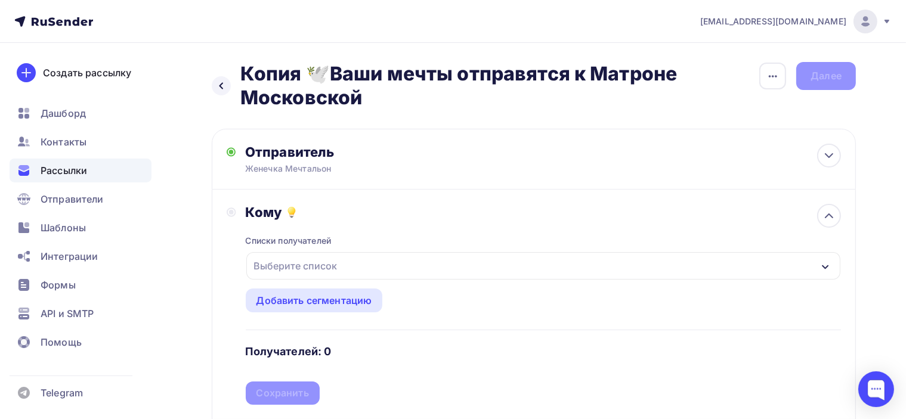
click at [394, 260] on div "Выберите список" at bounding box center [543, 265] width 594 height 27
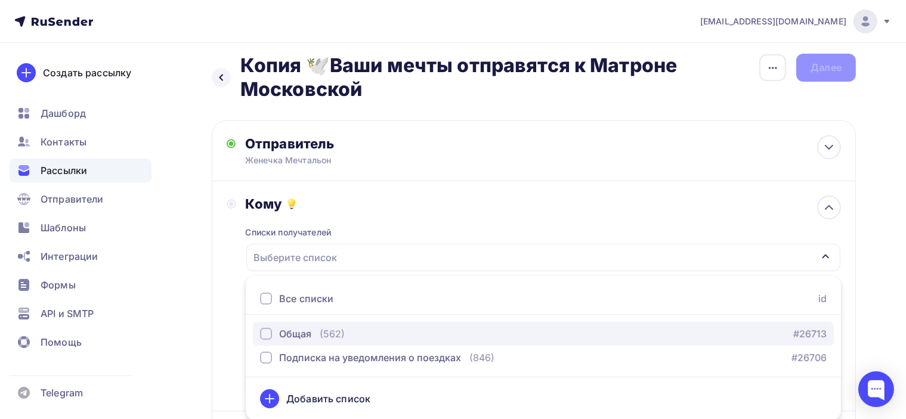
click at [316, 334] on div "Общая (562)" at bounding box center [302, 334] width 85 height 14
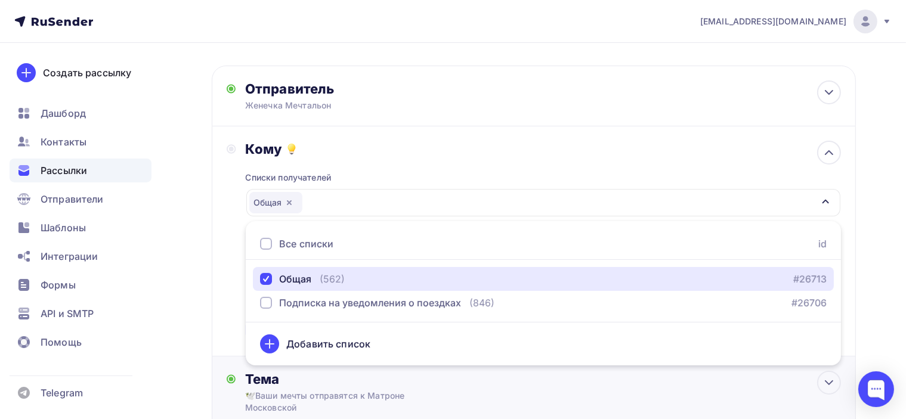
scroll to position [128, 0]
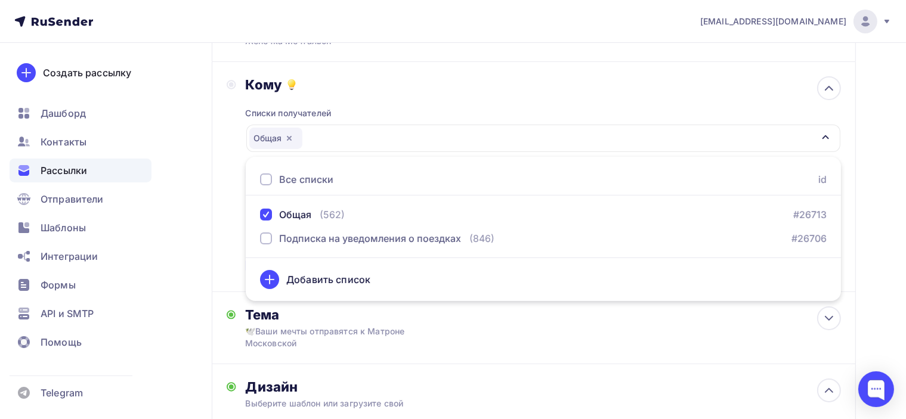
click at [230, 221] on div "Кому Списки получателей Общая Все списки id Общая (562) #26713 Подписка на увед…" at bounding box center [534, 176] width 615 height 201
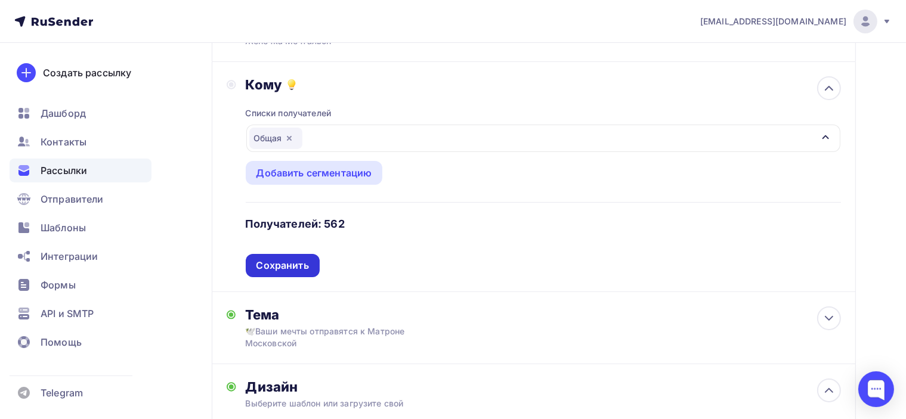
click at [288, 264] on div "Сохранить" at bounding box center [283, 266] width 53 height 14
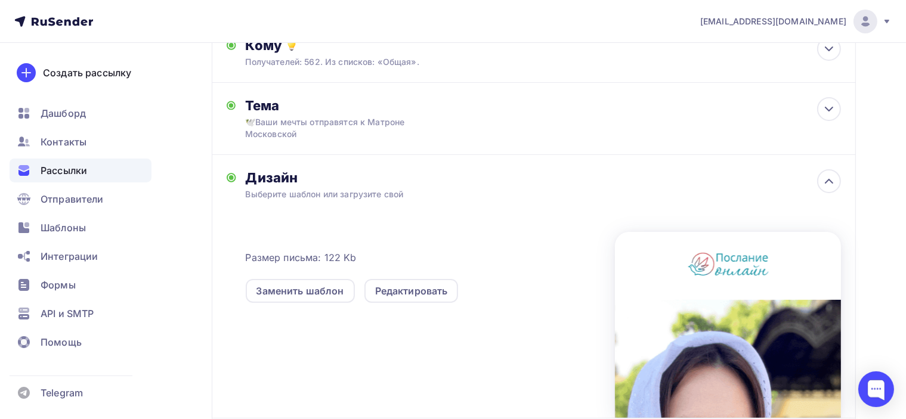
scroll to position [187, 0]
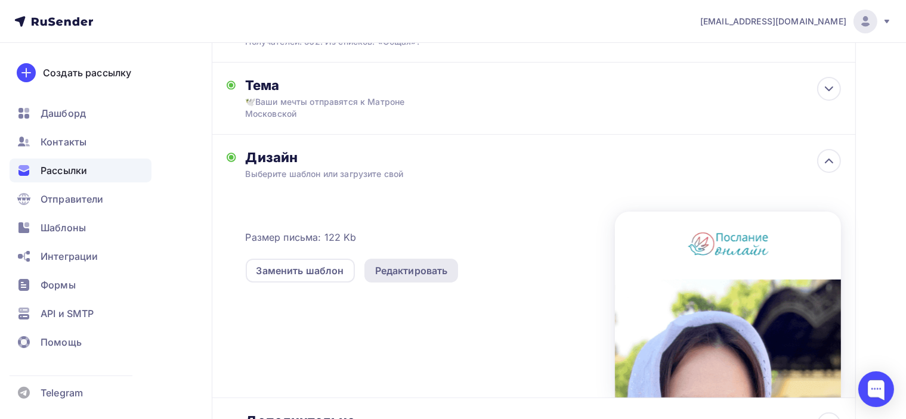
click at [400, 279] on div "Редактировать" at bounding box center [412, 271] width 94 height 24
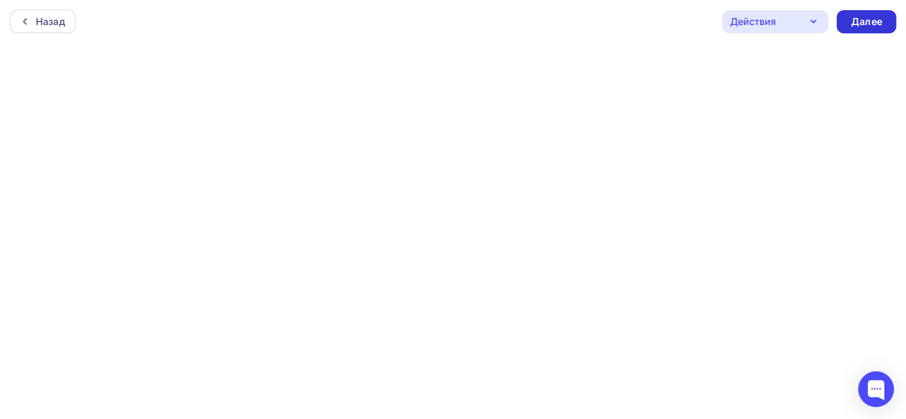
click at [878, 23] on div "Далее" at bounding box center [866, 22] width 31 height 14
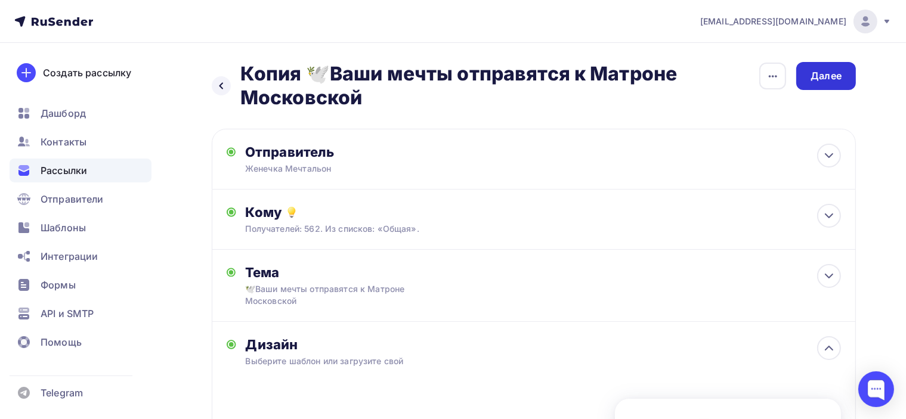
click at [831, 73] on div "Далее" at bounding box center [826, 76] width 31 height 14
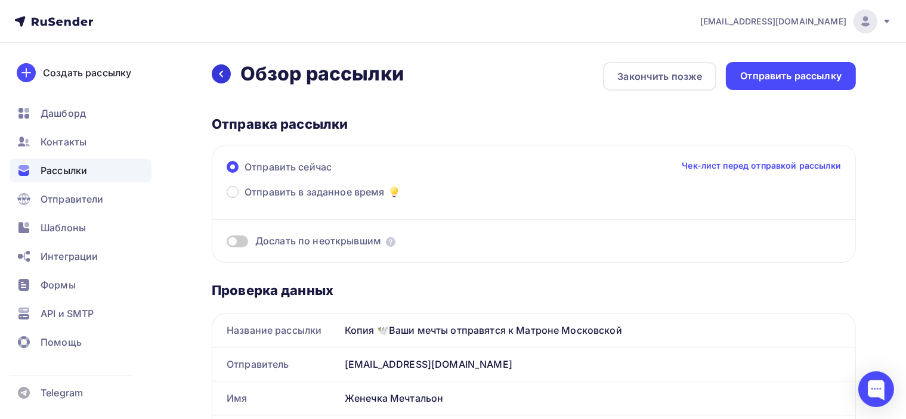
click at [220, 75] on icon at bounding box center [222, 74] width 10 height 10
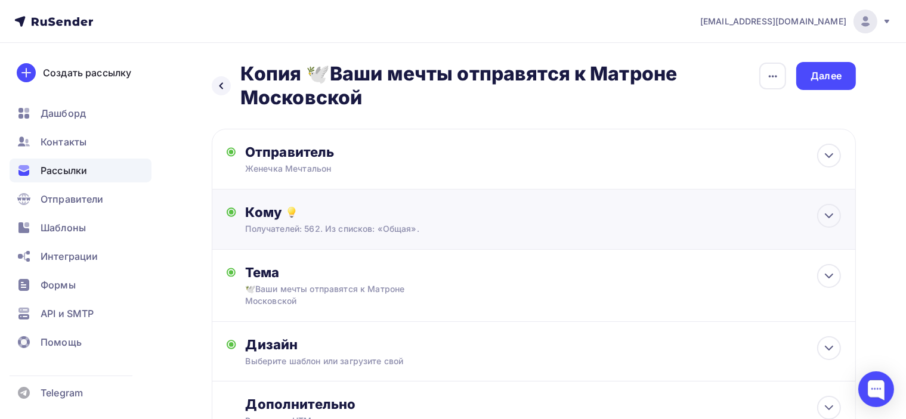
click at [506, 224] on div "Получателей: 562. Из списков: «Общая»." at bounding box center [514, 229] width 536 height 12
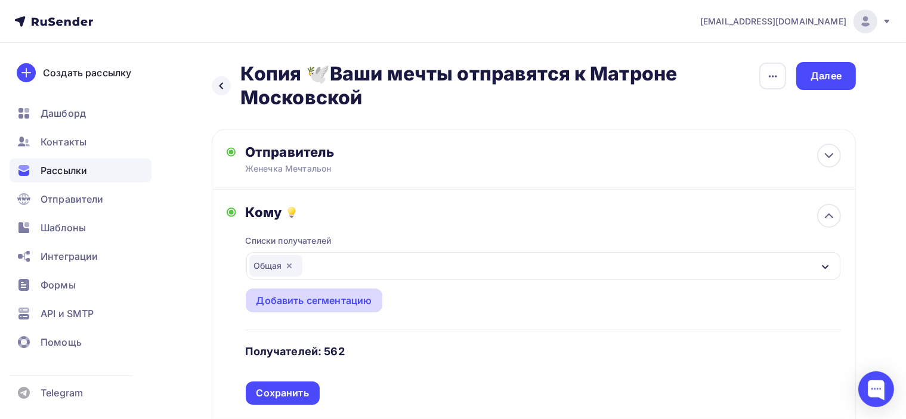
click at [353, 303] on div "Добавить сегментацию" at bounding box center [315, 301] width 116 height 14
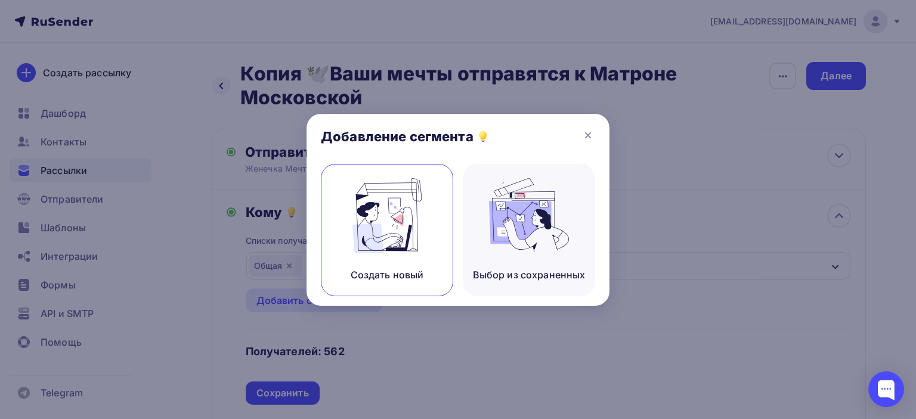
click at [403, 221] on img at bounding box center [387, 215] width 80 height 75
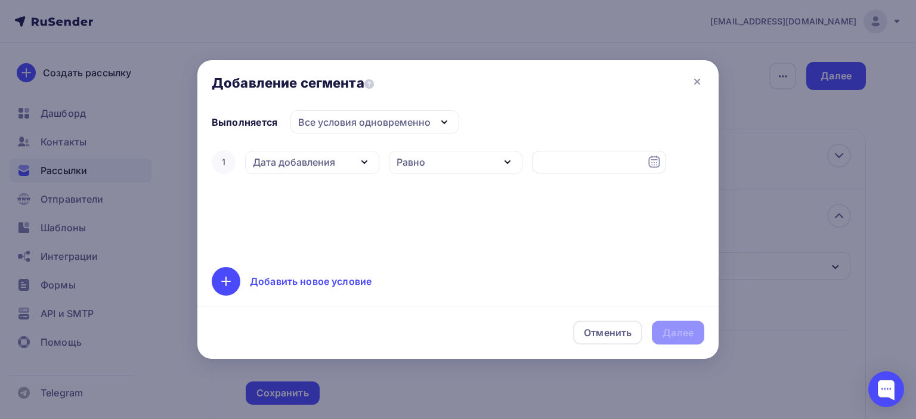
click at [248, 287] on div "Добавить новое условие" at bounding box center [458, 281] width 493 height 29
click at [303, 203] on div "Дата добавления" at bounding box center [294, 200] width 82 height 14
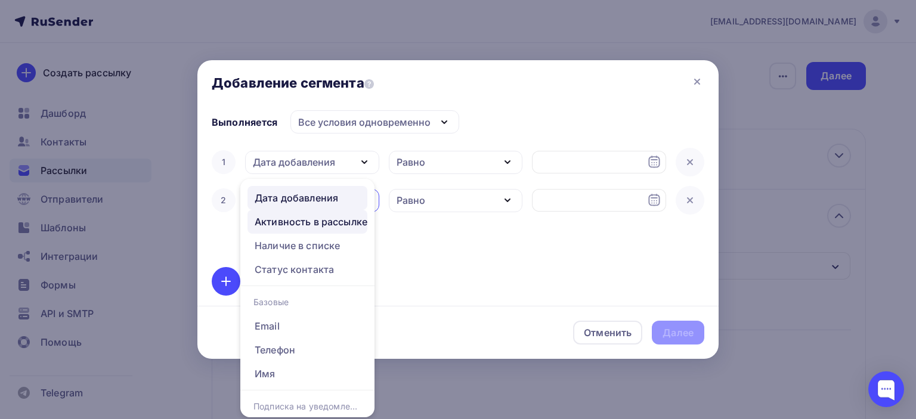
click at [311, 221] on div "Активность в рассылке" at bounding box center [311, 222] width 113 height 14
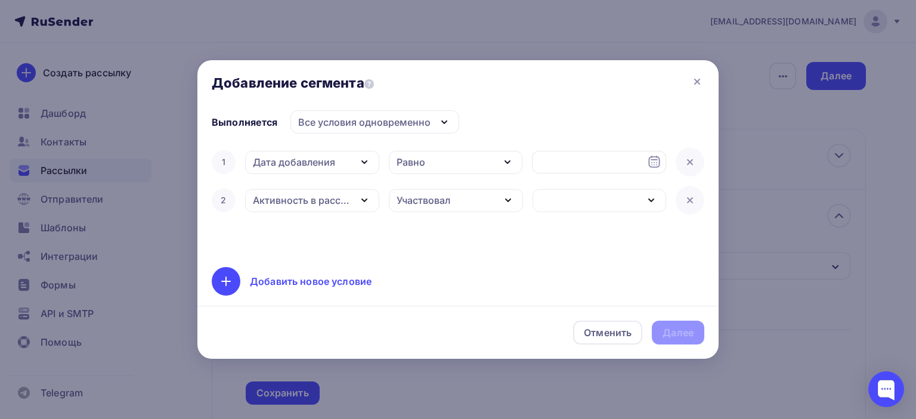
click at [444, 193] on div "Участвовал" at bounding box center [424, 200] width 54 height 14
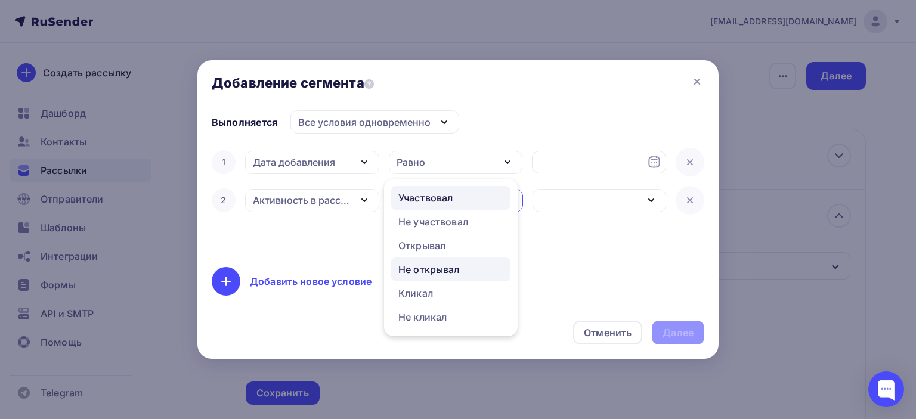
click at [459, 270] on div "Не открывал" at bounding box center [429, 270] width 61 height 14
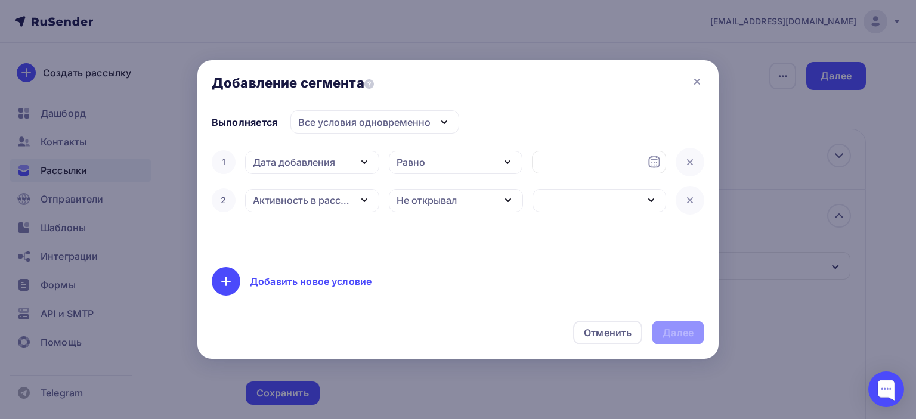
click at [572, 205] on div "button" at bounding box center [600, 200] width 134 height 23
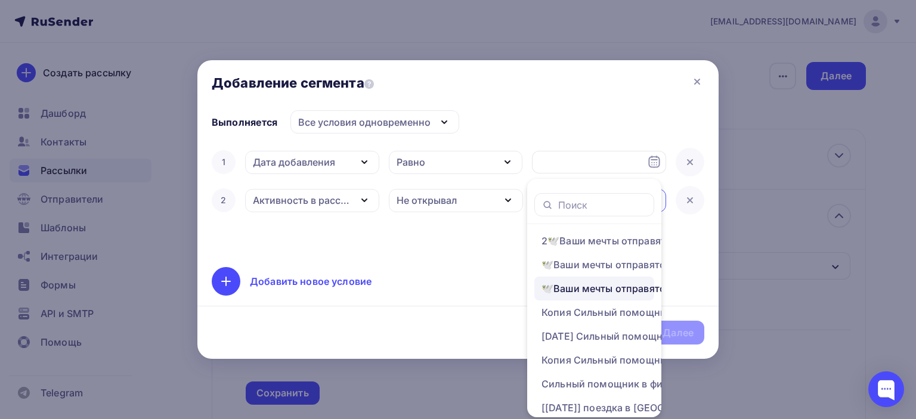
click at [579, 297] on link "🕊️Ваши мечты отправятся к Матроне Московской" at bounding box center [595, 289] width 120 height 24
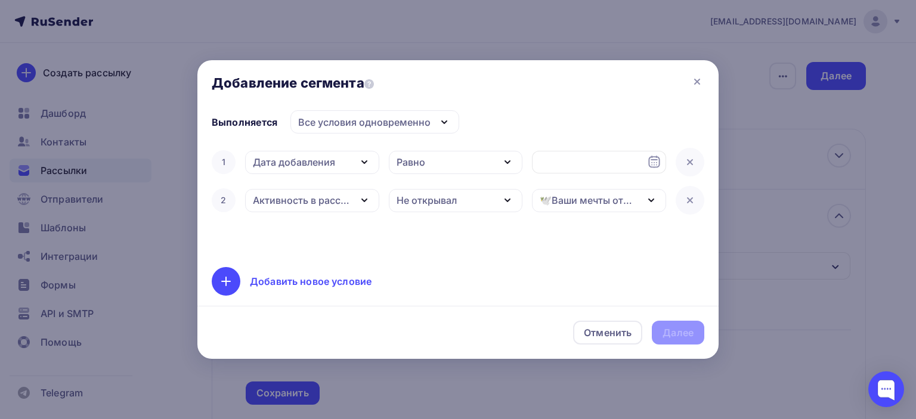
click at [589, 220] on div "1 Дата добавления Дата добавления Активность в рассылке Наличие в списке Статус…" at bounding box center [458, 200] width 493 height 105
click at [458, 166] on div "Равно" at bounding box center [456, 162] width 134 height 23
click at [466, 165] on div "Равно" at bounding box center [456, 162] width 134 height 23
click at [343, 164] on div "Дата добавления" at bounding box center [312, 162] width 134 height 23
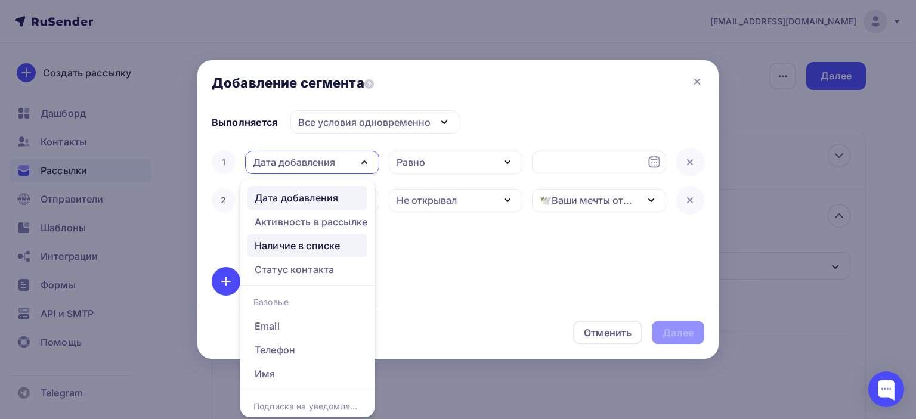
click at [335, 251] on div "Наличие в списке" at bounding box center [297, 246] width 85 height 14
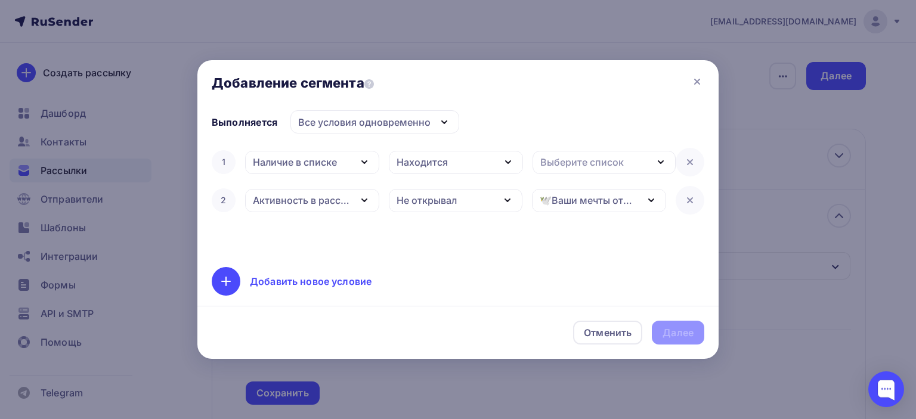
click at [429, 160] on div "Находится" at bounding box center [422, 162] width 51 height 14
click at [439, 220] on div "Не находится" at bounding box center [432, 221] width 66 height 14
click at [597, 165] on div "Выберите список" at bounding box center [583, 162] width 84 height 14
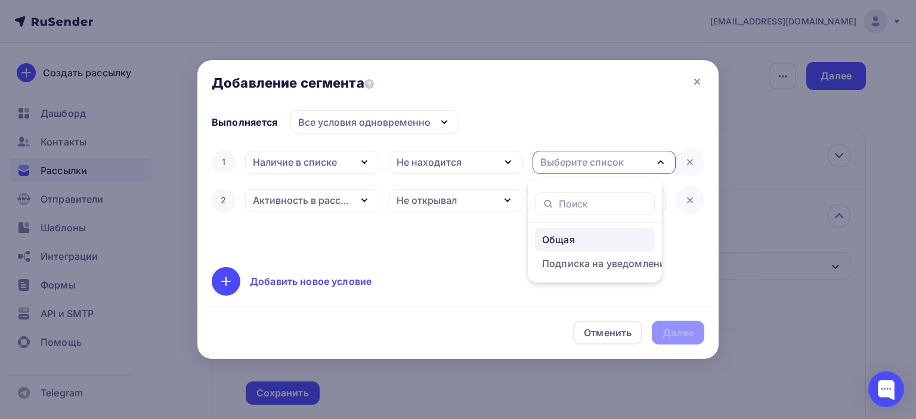
click at [567, 236] on div "Общая" at bounding box center [558, 240] width 33 height 14
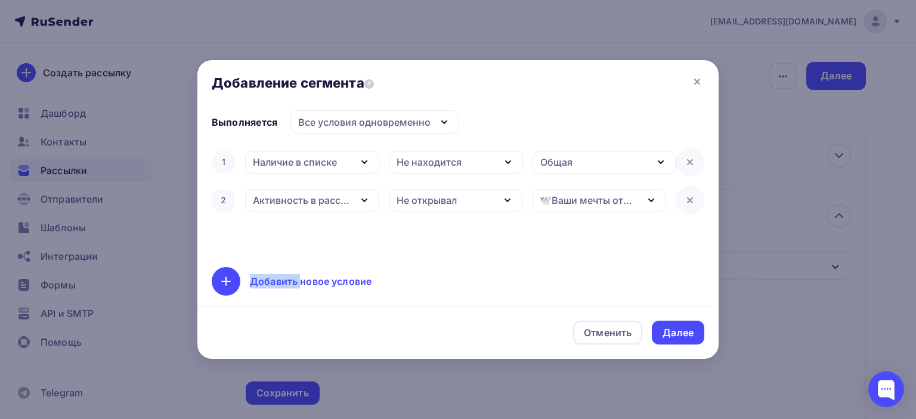
click at [567, 236] on div "1 Наличие в списке Дата добавления Активность в рассылке Наличие в списке Стату…" at bounding box center [458, 200] width 493 height 105
click at [689, 160] on icon at bounding box center [690, 162] width 5 height 5
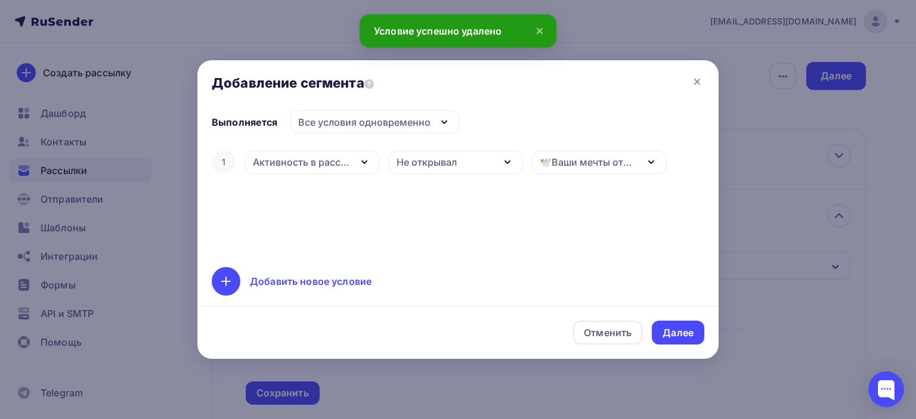
click at [513, 264] on div "Выполняется Все условия одновременно Все условия одновременно Хотя бы одно из у…" at bounding box center [458, 203] width 493 height 186
click at [688, 329] on div "Далее" at bounding box center [678, 333] width 31 height 14
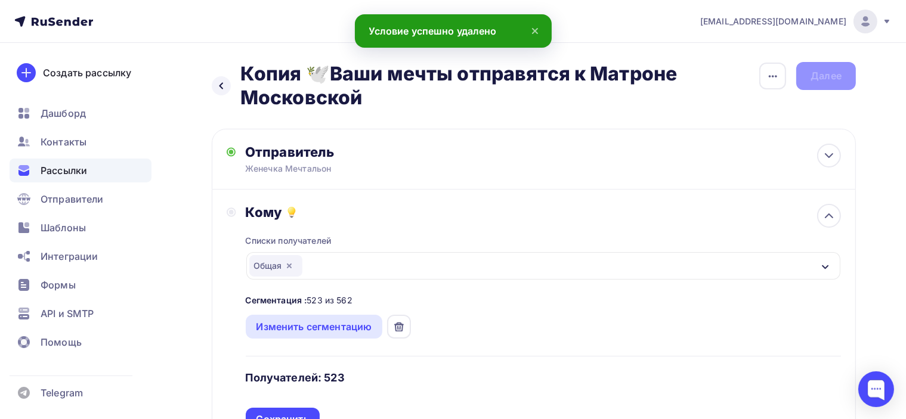
scroll to position [60, 0]
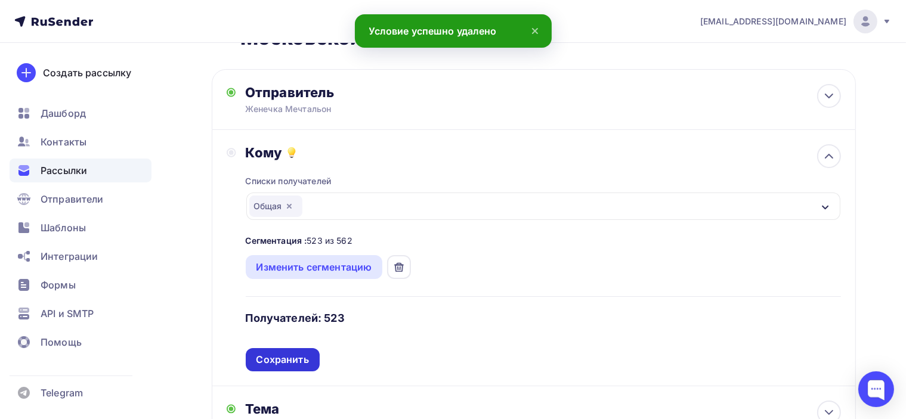
click at [299, 351] on div "Сохранить" at bounding box center [283, 359] width 74 height 23
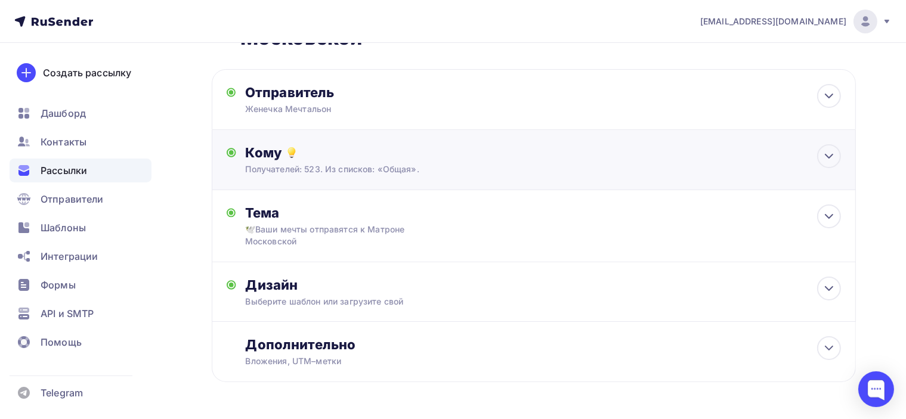
click at [395, 159] on div "Кому" at bounding box center [543, 152] width 595 height 17
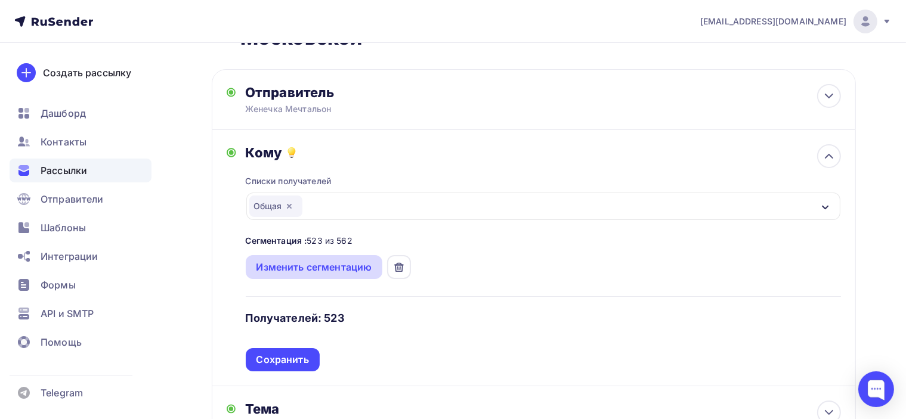
click at [335, 271] on div "Изменить сегментацию" at bounding box center [315, 267] width 116 height 14
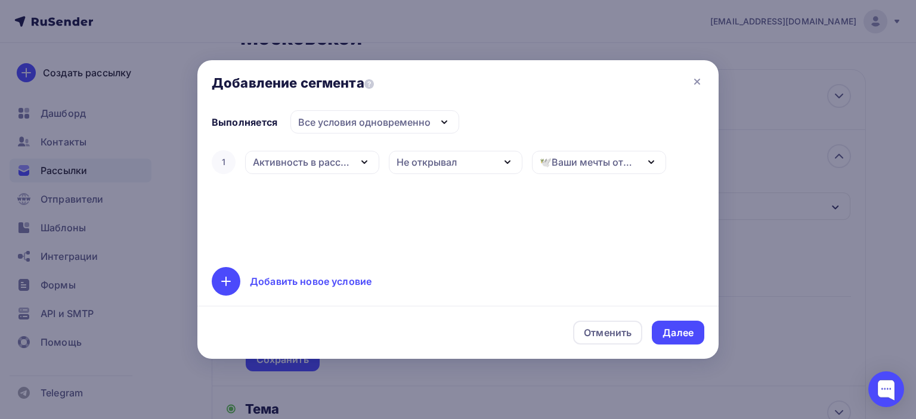
click at [610, 159] on div "🕊️Ваши мечты отправятся к Матроне Московской" at bounding box center [589, 162] width 98 height 14
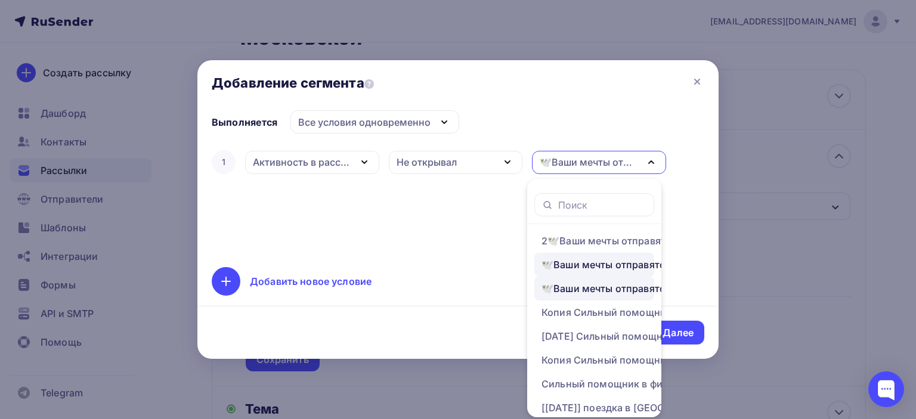
click at [606, 290] on div "🕊️Ваши мечты отправятся к Матроне Московской" at bounding box center [637, 289] width 191 height 14
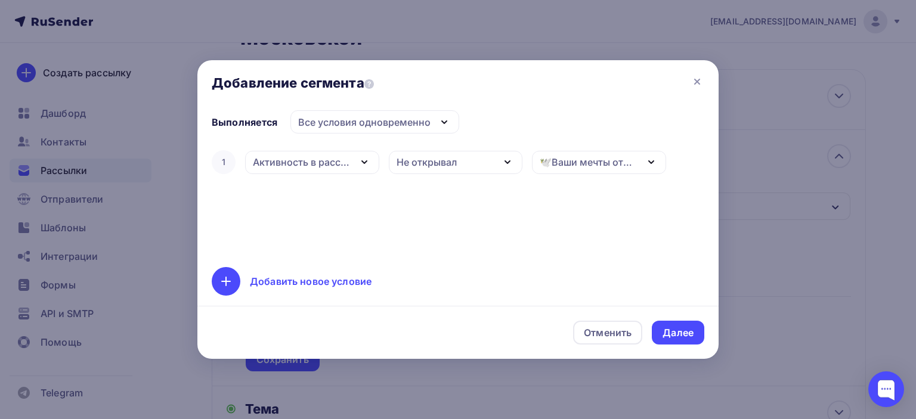
click at [625, 165] on div "🕊️Ваши мечты отправятся к Матроне Московской" at bounding box center [589, 162] width 98 height 14
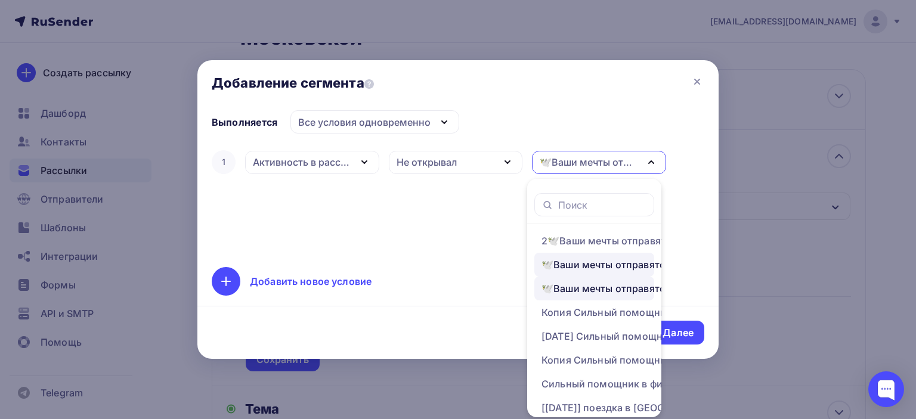
click at [641, 289] on div "🕊️Ваши мечты отправятся к Матроне Московской" at bounding box center [637, 289] width 191 height 14
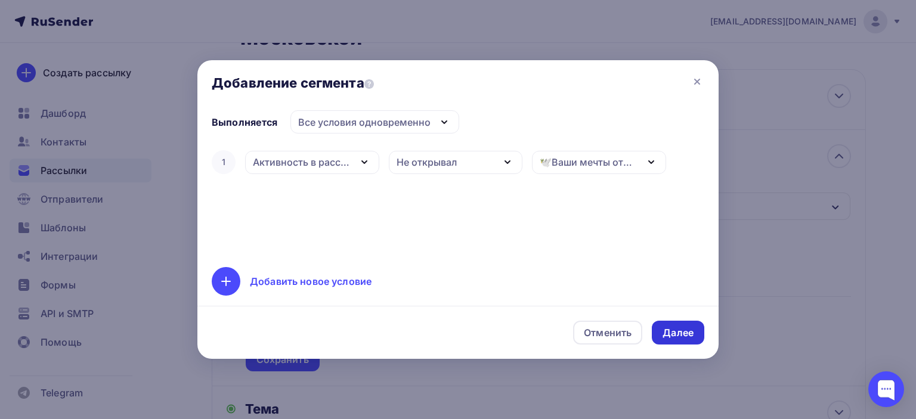
click at [681, 337] on div "Далее" at bounding box center [678, 333] width 31 height 14
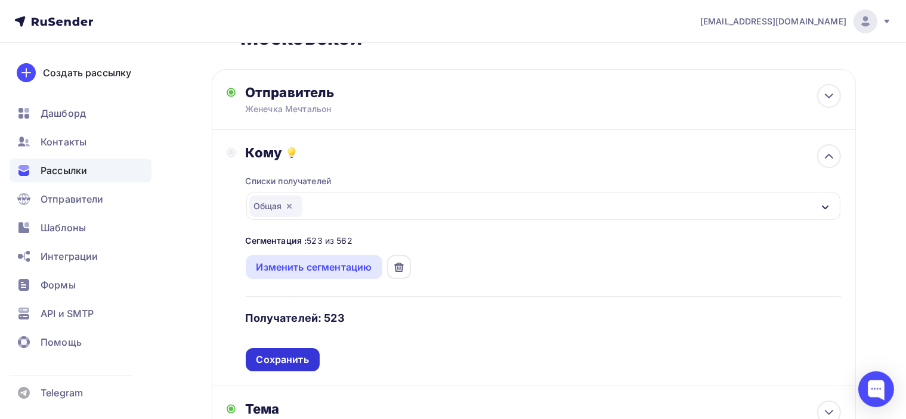
click at [300, 356] on div "Сохранить" at bounding box center [283, 360] width 53 height 14
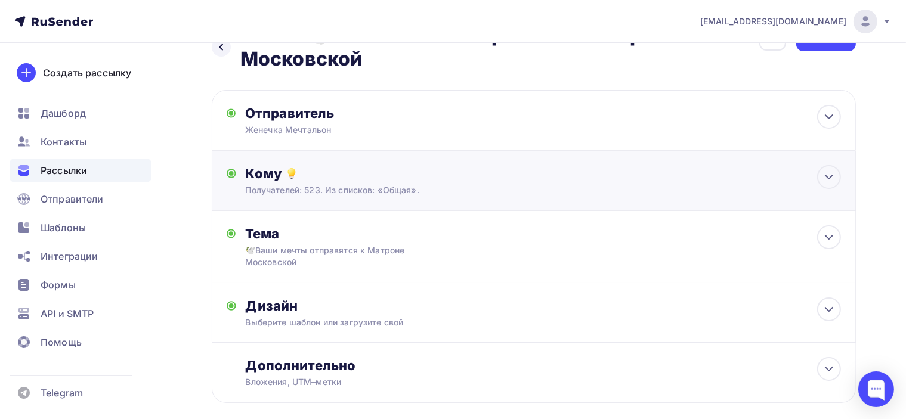
scroll to position [0, 0]
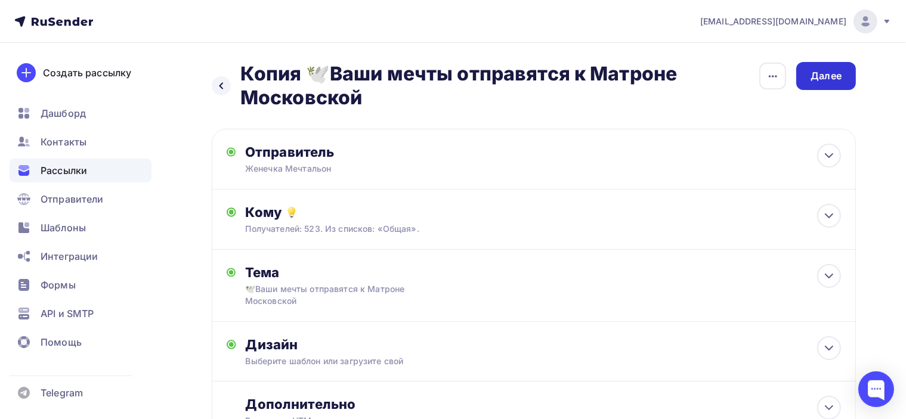
click at [817, 84] on div "Далее" at bounding box center [827, 76] width 60 height 28
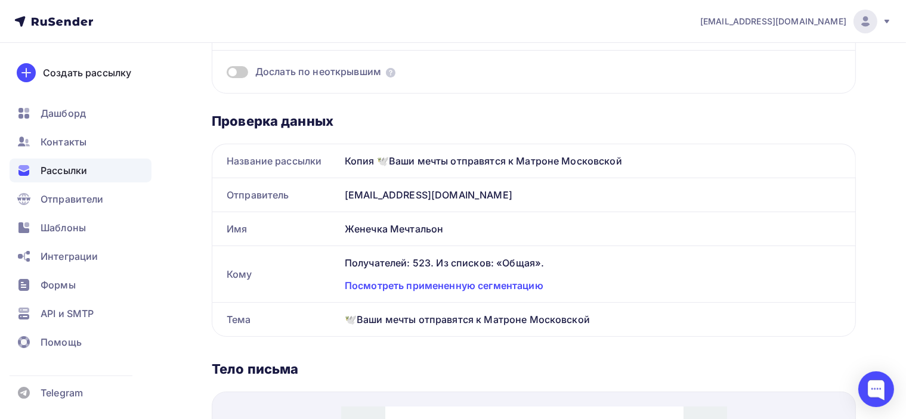
scroll to position [179, 0]
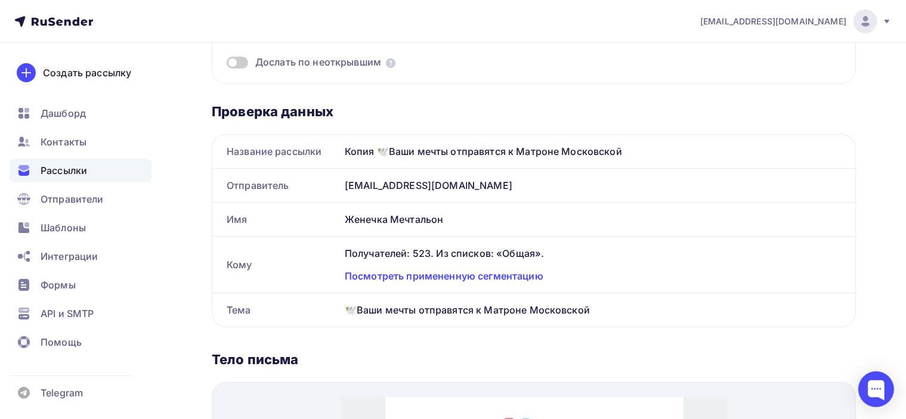
click at [510, 282] on div "Получателей: 523. Из списков: «Общая». Посмотреть примененную сегментацию" at bounding box center [598, 265] width 516 height 56
click at [518, 278] on div "Посмотреть примененную сегментацию" at bounding box center [593, 276] width 496 height 14
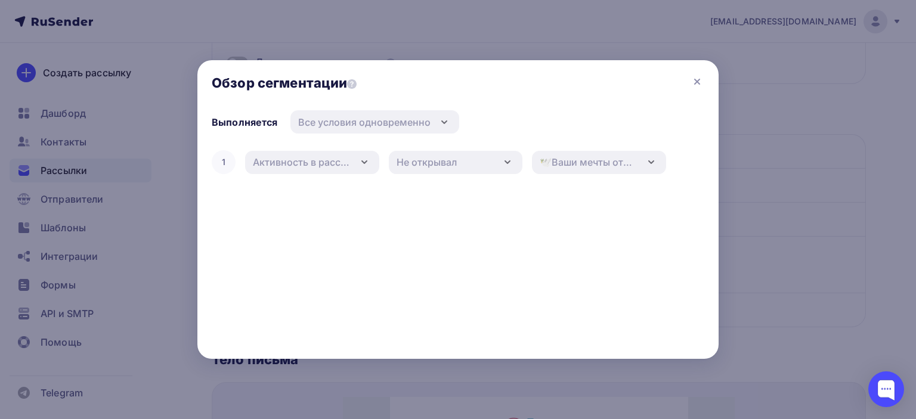
click at [790, 171] on div at bounding box center [458, 209] width 916 height 419
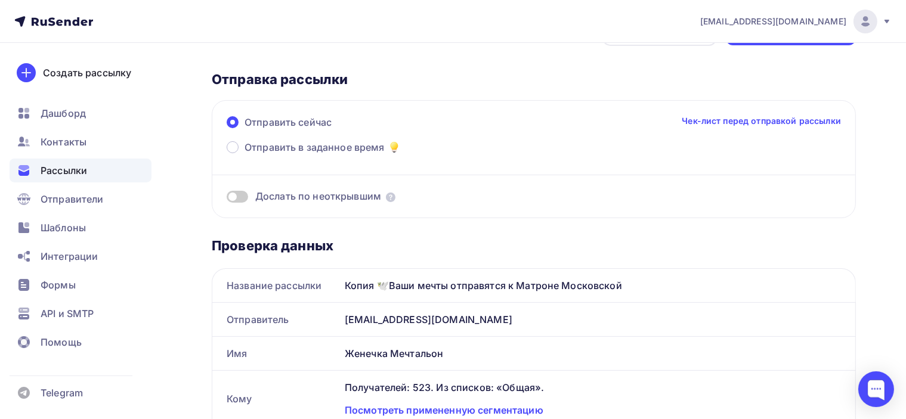
scroll to position [0, 0]
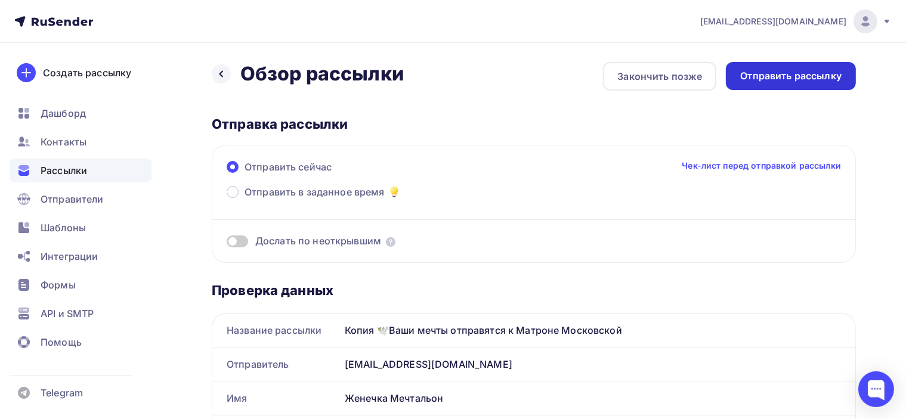
click at [799, 77] on div "Отправить рассылку" at bounding box center [790, 76] width 101 height 14
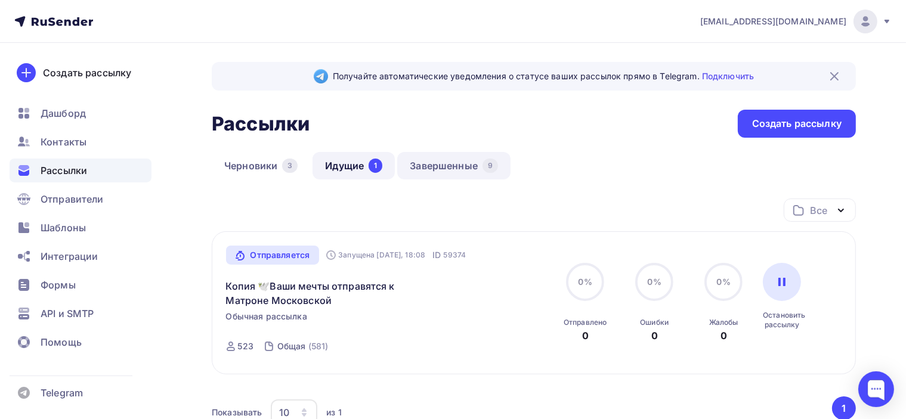
click at [456, 169] on link "Завершенные 9" at bounding box center [453, 165] width 113 height 27
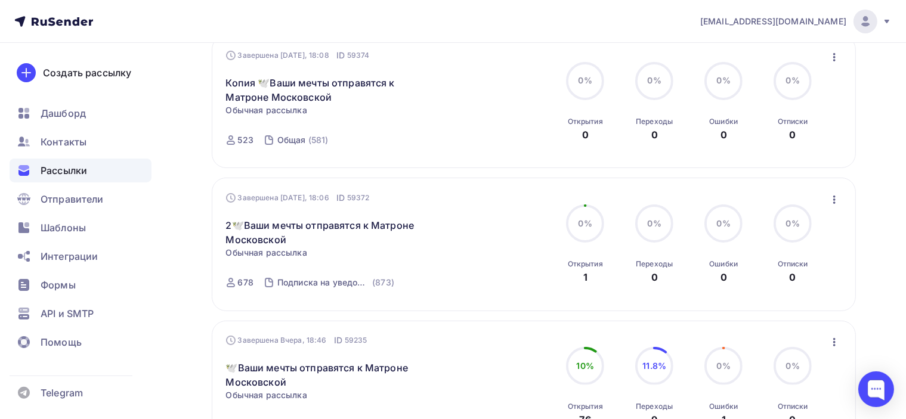
scroll to position [119, 0]
